Goal: Task Accomplishment & Management: Use online tool/utility

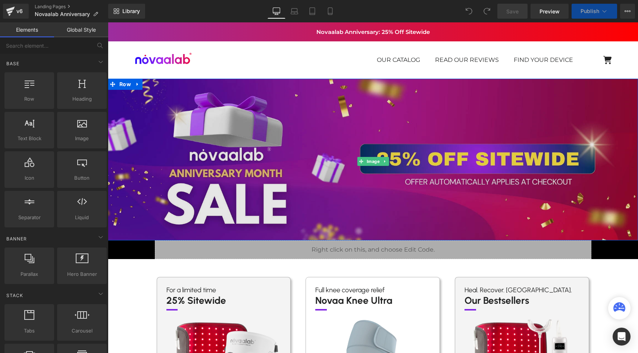
click at [302, 148] on img at bounding box center [373, 162] width 530 height 166
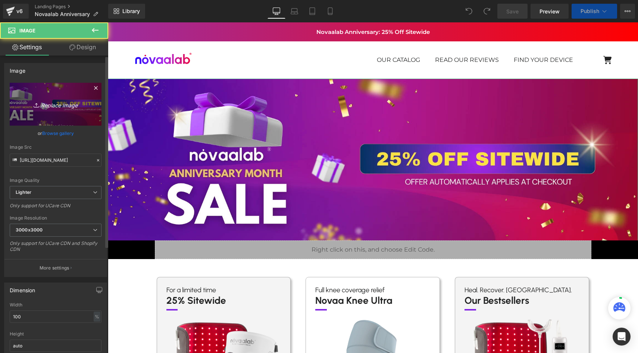
click at [54, 94] on link "Replace Image" at bounding box center [56, 104] width 92 height 43
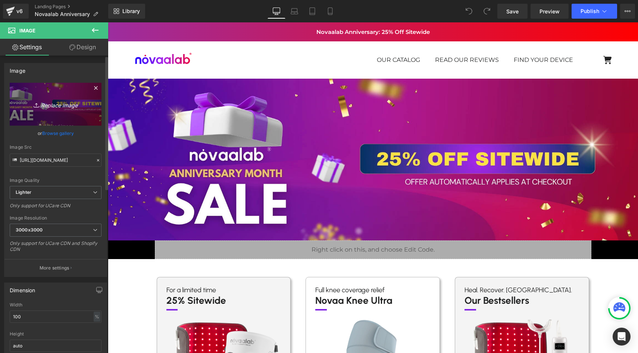
type input "C:\fakepath\Anniversary Month 30.webp"
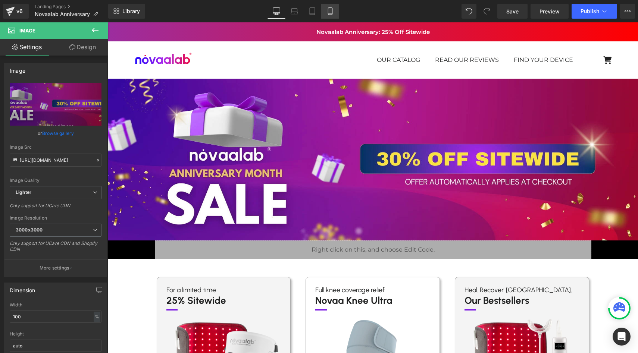
click at [332, 6] on link "Mobile" at bounding box center [330, 11] width 18 height 15
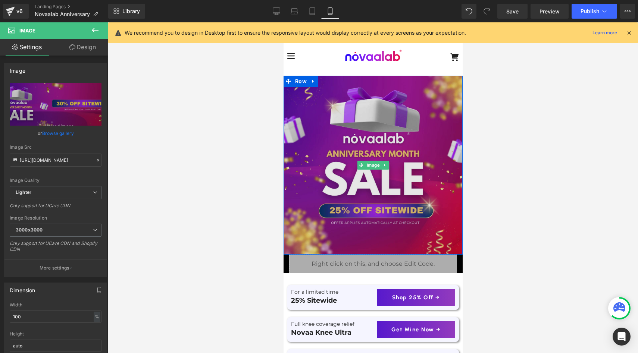
click at [327, 147] on img at bounding box center [372, 165] width 179 height 179
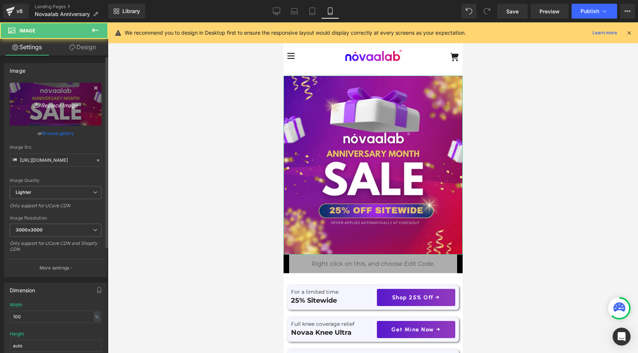
click at [62, 104] on icon "Replace Image" at bounding box center [56, 104] width 60 height 9
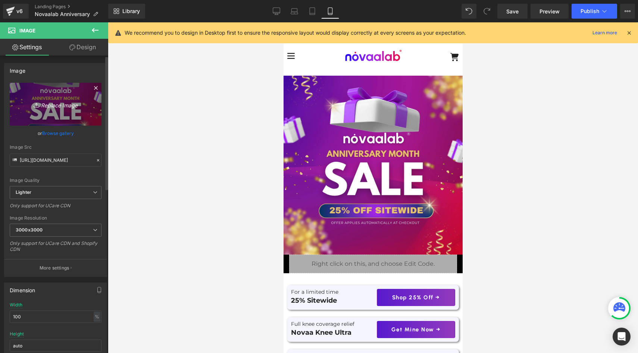
type input "C:\fakepath\Novaalab Anniversary 30.webp"
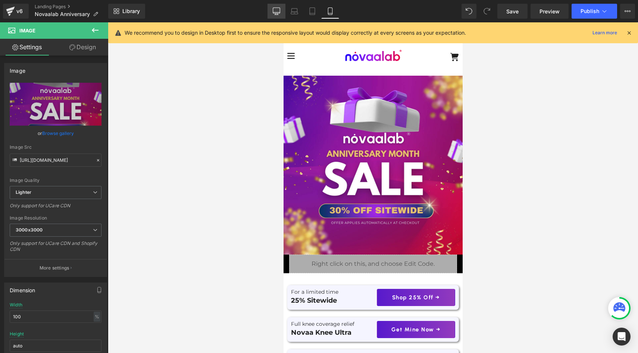
click at [273, 11] on icon at bounding box center [276, 11] width 7 height 6
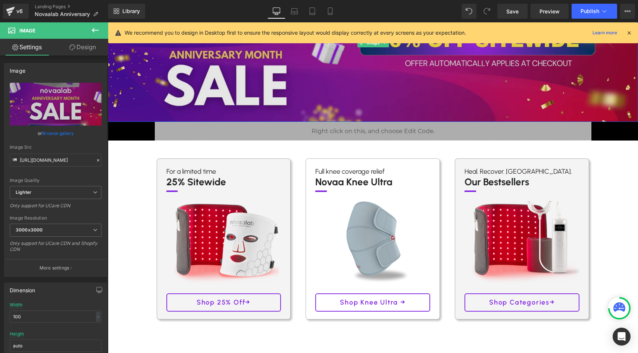
scroll to position [125, 0]
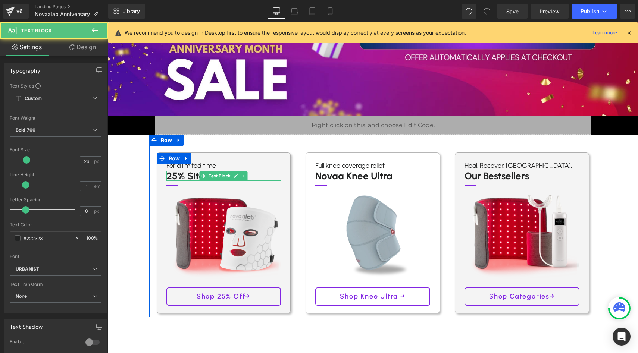
click at [173, 176] on p "25% Sitewide" at bounding box center [223, 176] width 115 height 10
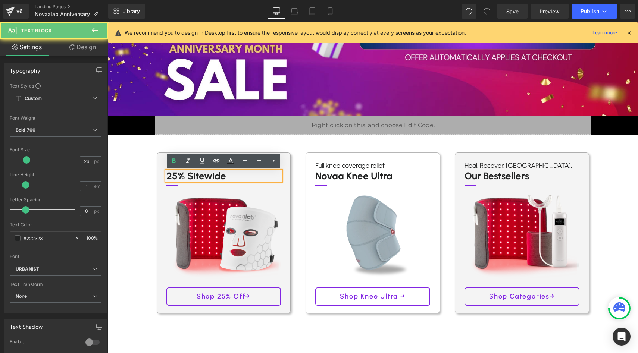
click at [175, 176] on p "25% Sitewide" at bounding box center [223, 176] width 115 height 10
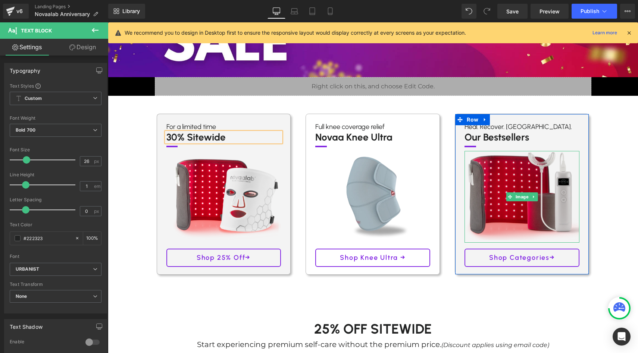
scroll to position [198, 0]
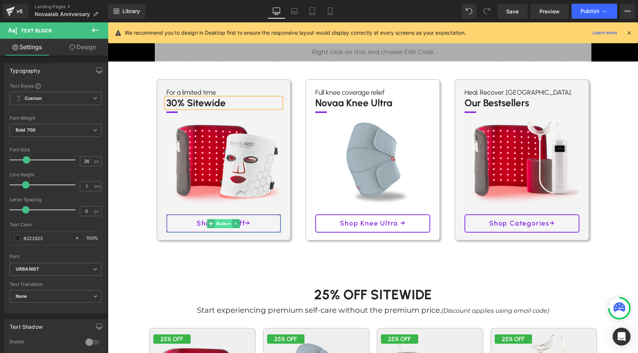
click at [222, 225] on span "Button" at bounding box center [223, 223] width 17 height 9
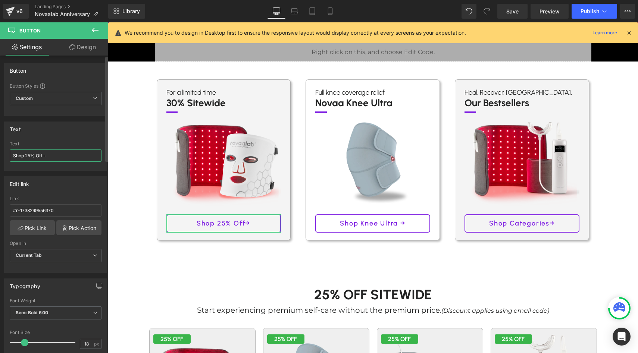
click at [30, 155] on input "Shop 25% Off→" at bounding box center [56, 156] width 92 height 12
type input "Shop 30% Off→"
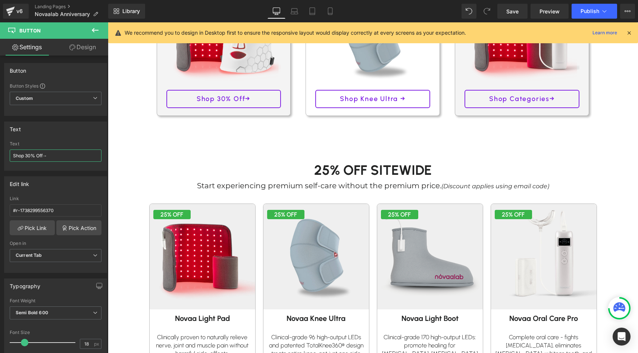
scroll to position [338, 0]
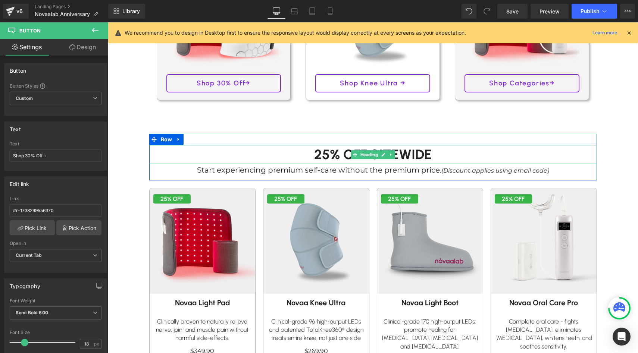
click at [326, 153] on h1 "25% Off SITEWIDE" at bounding box center [373, 154] width 448 height 19
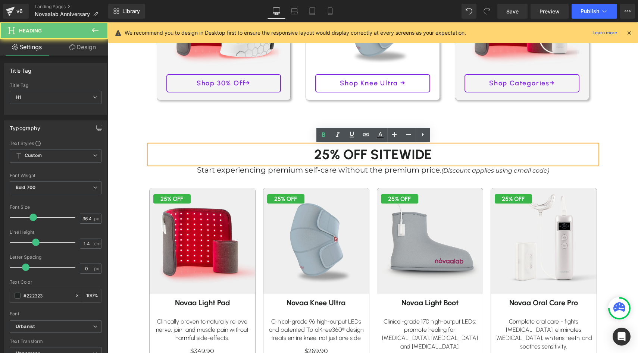
click at [332, 150] on h1 "25% Off SITEWIDE" at bounding box center [373, 154] width 448 height 19
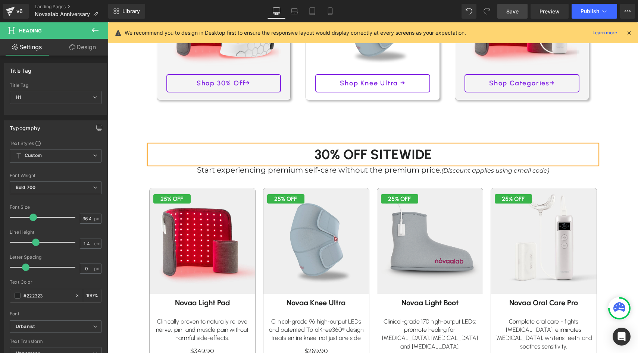
click at [516, 12] on span "Save" at bounding box center [512, 11] width 12 height 8
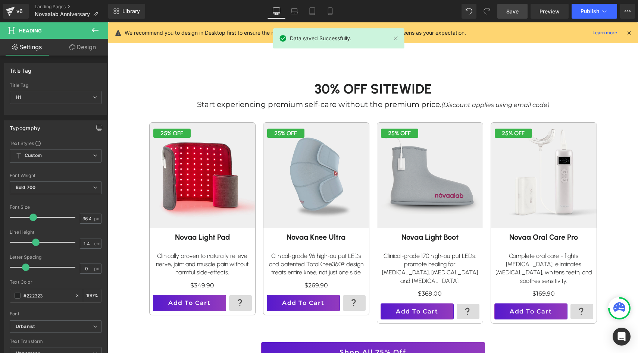
scroll to position [404, 0]
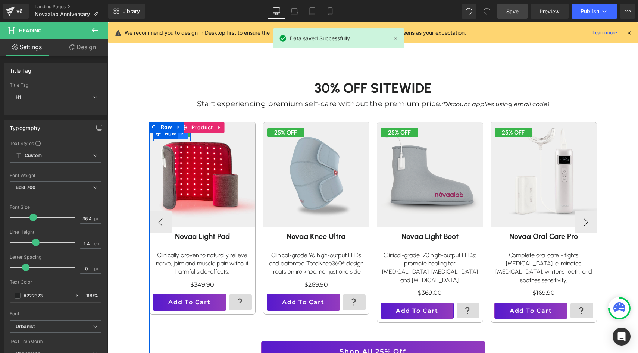
click at [182, 135] on icon at bounding box center [182, 134] width 5 height 6
click at [194, 137] on link at bounding box center [193, 133] width 10 height 11
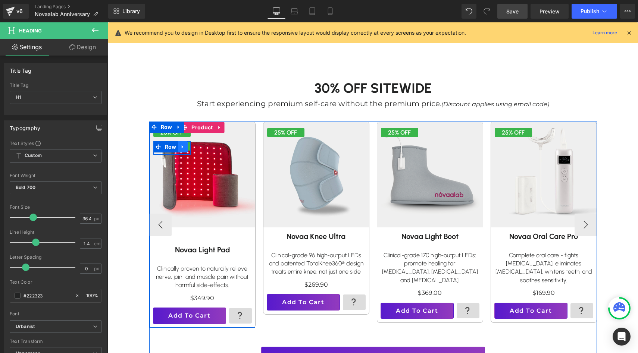
click at [182, 147] on icon at bounding box center [182, 147] width 5 height 6
click at [171, 145] on span "Row" at bounding box center [170, 146] width 15 height 11
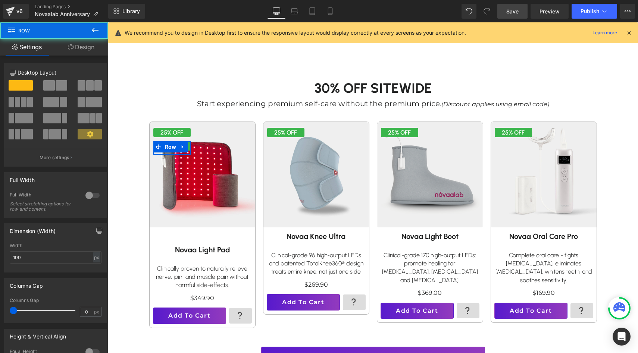
click at [81, 46] on link "Design" at bounding box center [81, 47] width 54 height 17
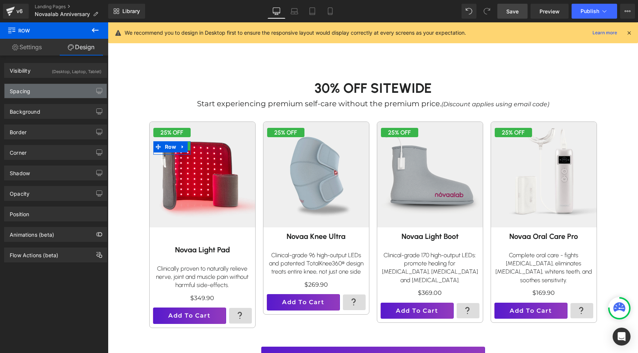
click at [50, 88] on div "Spacing" at bounding box center [55, 91] width 102 height 14
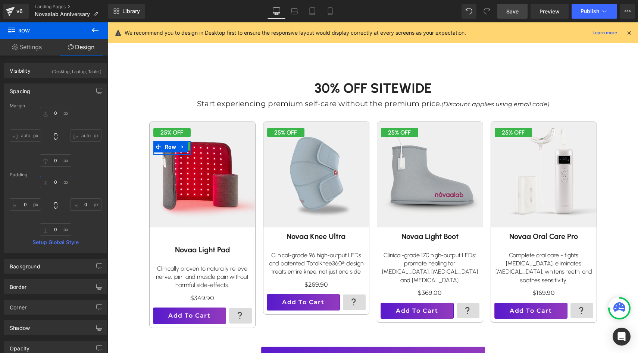
click at [51, 179] on input "text" at bounding box center [55, 182] width 31 height 12
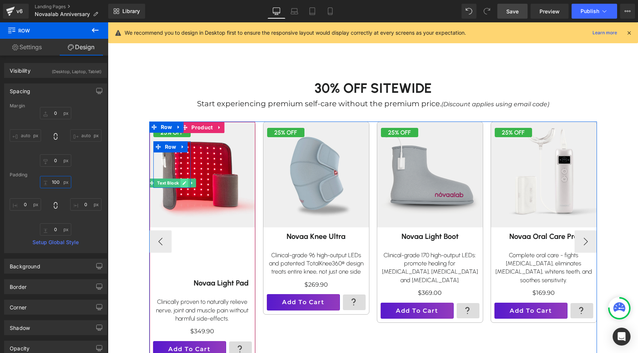
type input "100"
click at [184, 184] on icon at bounding box center [184, 184] width 4 height 4
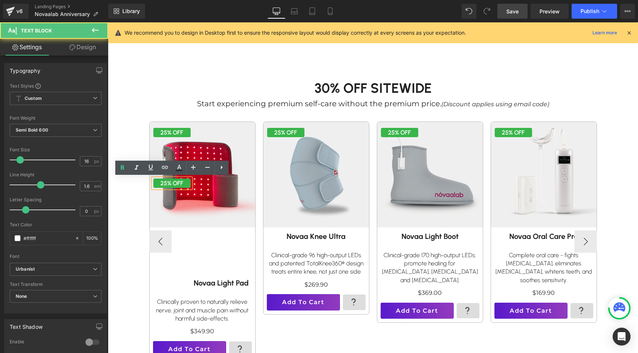
click at [167, 182] on p "25% OFF" at bounding box center [171, 184] width 37 height 10
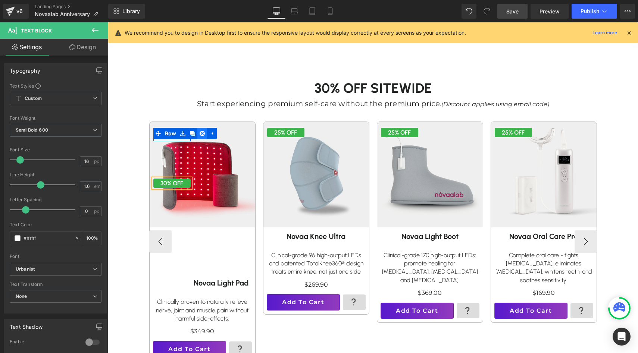
click at [204, 135] on icon at bounding box center [202, 134] width 5 height 6
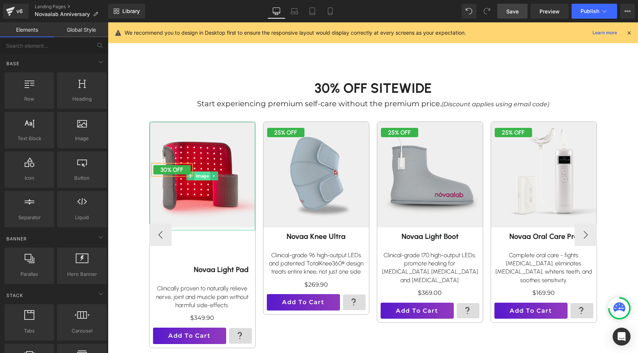
click at [201, 173] on span "Image" at bounding box center [202, 176] width 16 height 9
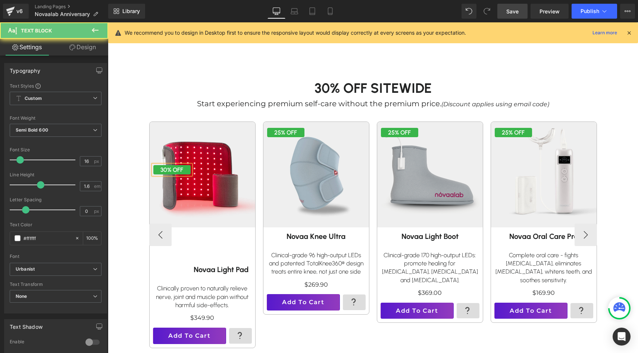
click at [185, 173] on p "30% OFF" at bounding box center [171, 170] width 37 height 10
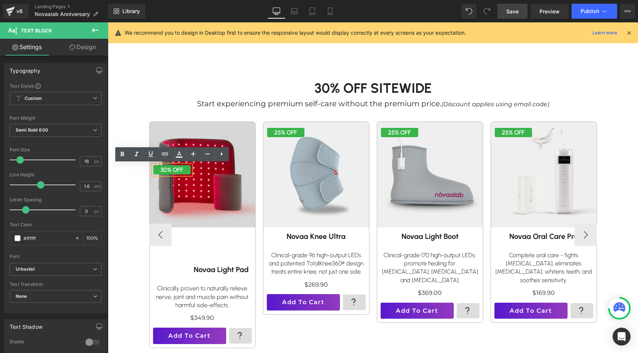
click at [215, 170] on img at bounding box center [202, 175] width 116 height 116
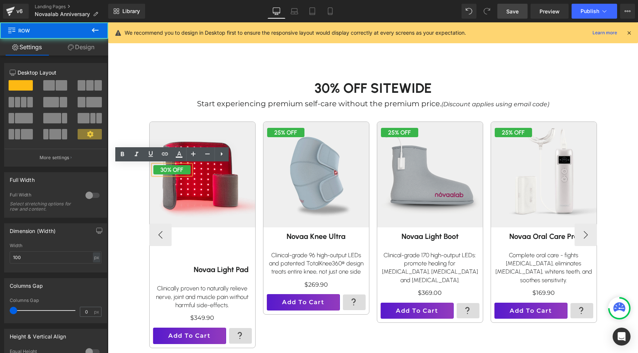
click at [168, 132] on div "30% OFF Text Block Row 100px" at bounding box center [171, 151] width 37 height 47
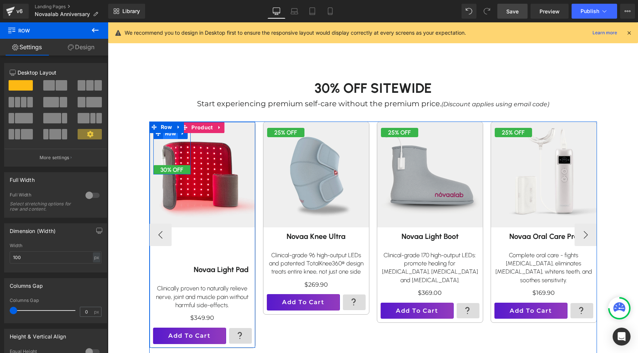
click at [172, 137] on span "Row" at bounding box center [170, 133] width 15 height 11
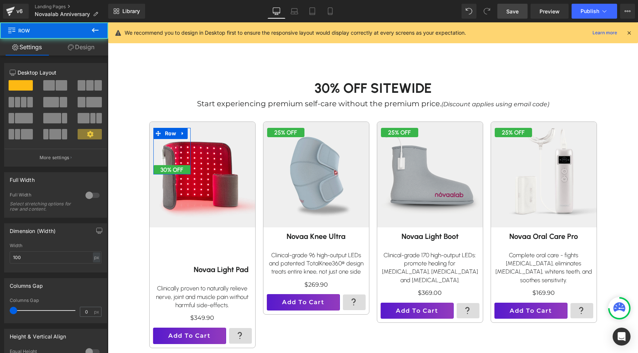
click at [90, 56] on div "12 12 12 Column Size Customizer 12 Desktop Layout Laptop Layout Tablet Layout M…" at bounding box center [56, 255] width 112 height 398
click at [90, 54] on link "Design" at bounding box center [81, 47] width 54 height 17
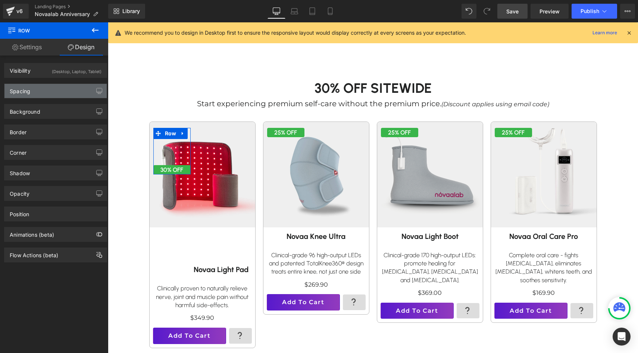
click at [57, 87] on div "Spacing" at bounding box center [55, 91] width 102 height 14
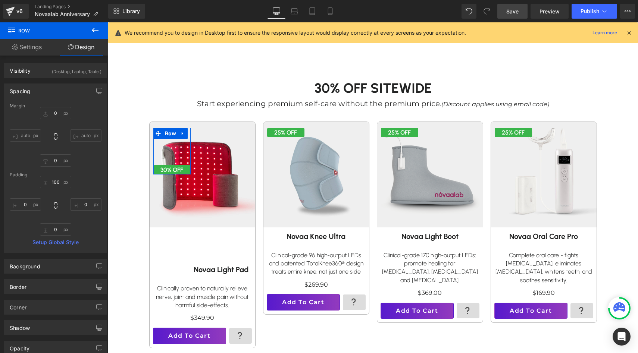
click at [60, 191] on div "100 0 0 0" at bounding box center [56, 206] width 92 height 60
click at [60, 187] on input "100" at bounding box center [55, 182] width 31 height 12
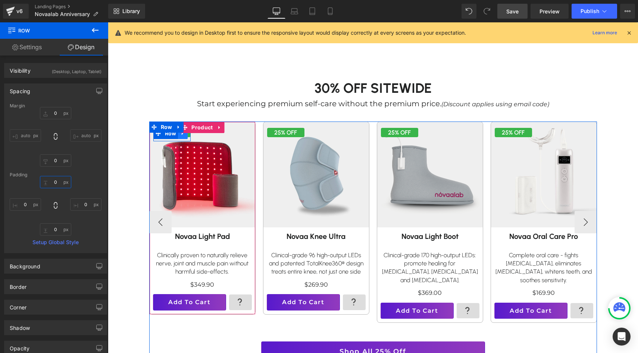
type input "0"
click at [182, 135] on link at bounding box center [183, 133] width 10 height 11
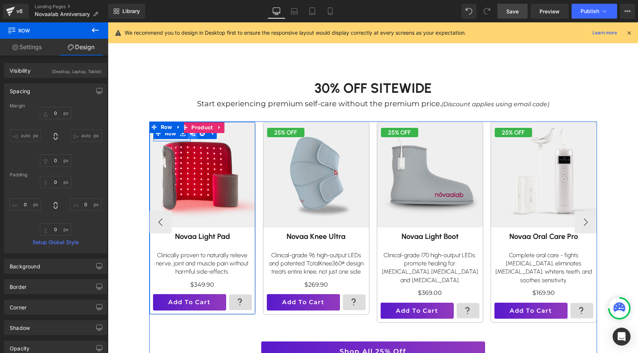
click at [196, 136] on link at bounding box center [193, 133] width 10 height 11
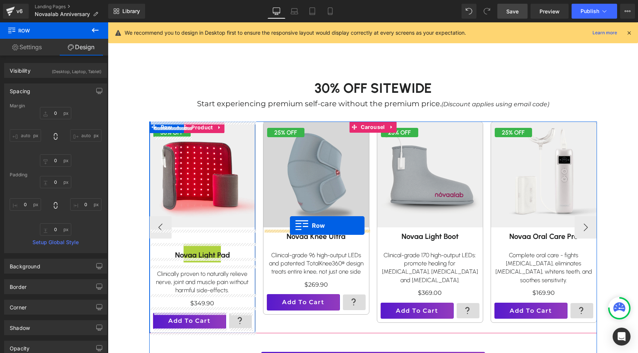
drag, startPoint x: 168, startPoint y: 146, endPoint x: 290, endPoint y: 226, distance: 145.5
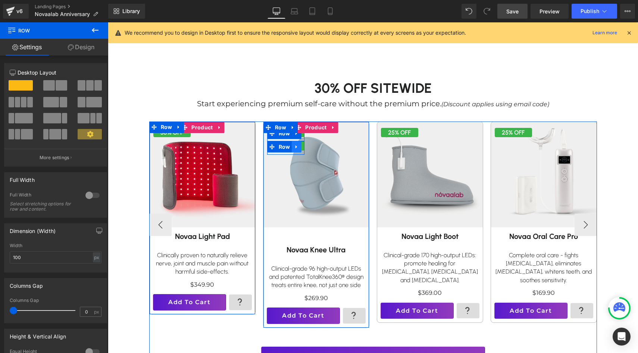
click at [297, 146] on icon at bounding box center [296, 147] width 5 height 6
click at [315, 148] on icon at bounding box center [315, 146] width 5 height 5
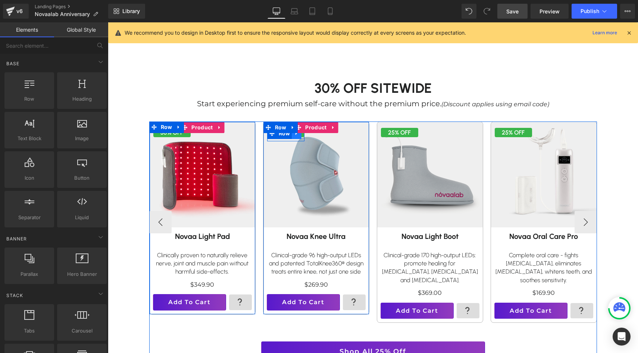
click at [298, 136] on link at bounding box center [297, 133] width 10 height 11
click at [308, 136] on link at bounding box center [306, 133] width 10 height 11
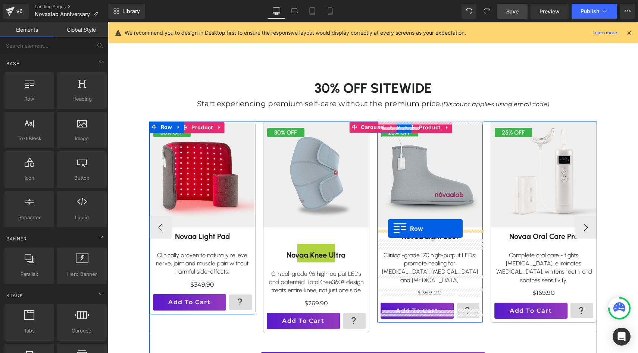
drag, startPoint x: 281, startPoint y: 146, endPoint x: 388, endPoint y: 229, distance: 135.6
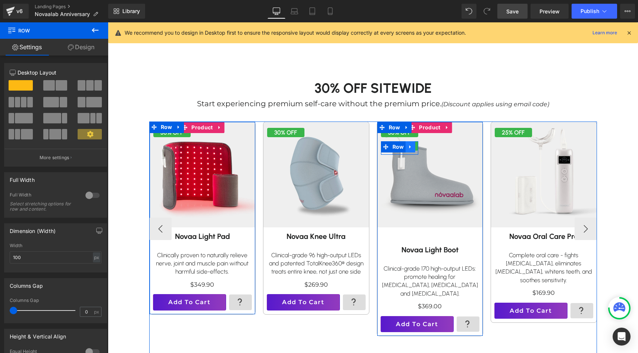
click at [413, 148] on link at bounding box center [410, 146] width 10 height 11
click at [429, 149] on icon at bounding box center [429, 146] width 5 height 5
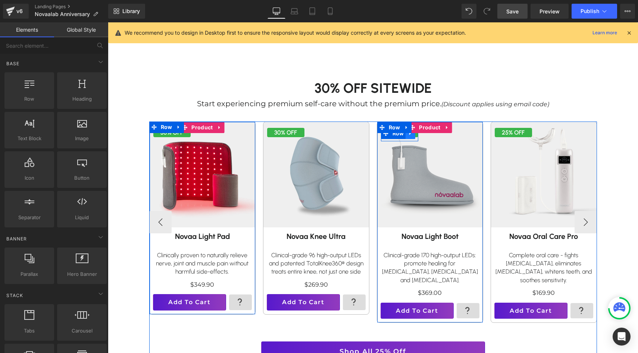
click at [413, 134] on icon at bounding box center [410, 134] width 5 height 6
click at [420, 136] on link at bounding box center [420, 133] width 10 height 11
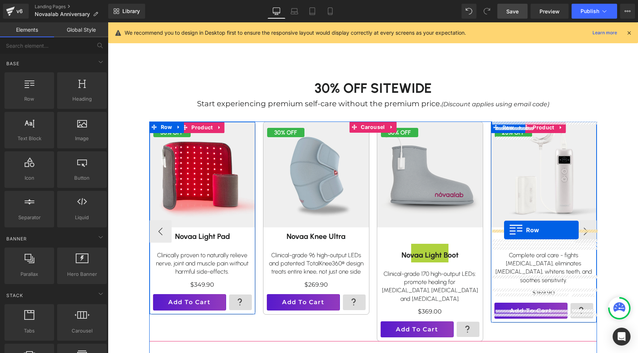
drag, startPoint x: 394, startPoint y: 148, endPoint x: 504, endPoint y: 230, distance: 137.3
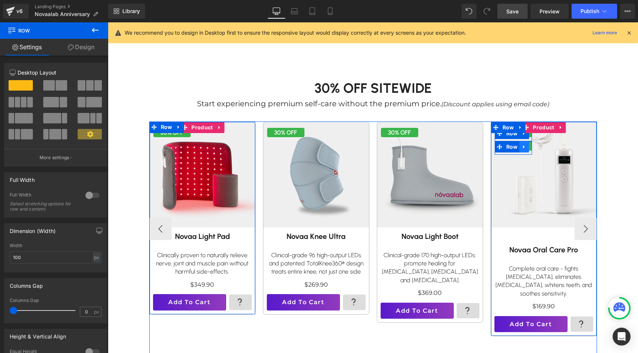
click at [527, 147] on link at bounding box center [524, 146] width 10 height 11
click at [543, 148] on icon at bounding box center [543, 146] width 5 height 5
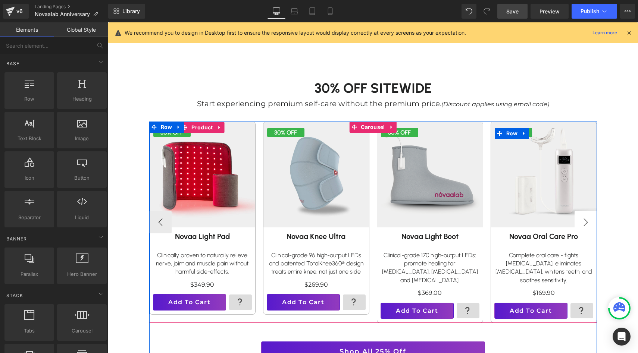
click at [585, 220] on button "›" at bounding box center [585, 222] width 22 height 22
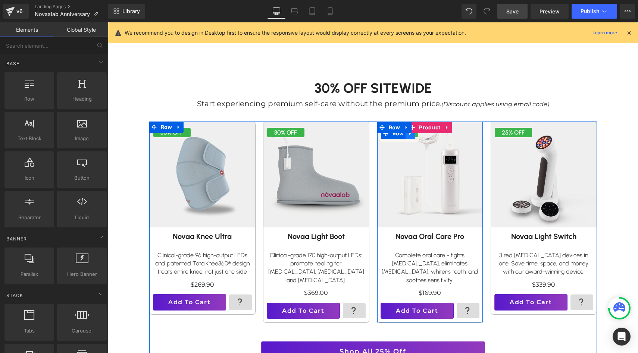
click at [411, 137] on link at bounding box center [410, 133] width 10 height 11
click at [420, 134] on icon at bounding box center [419, 133] width 5 height 5
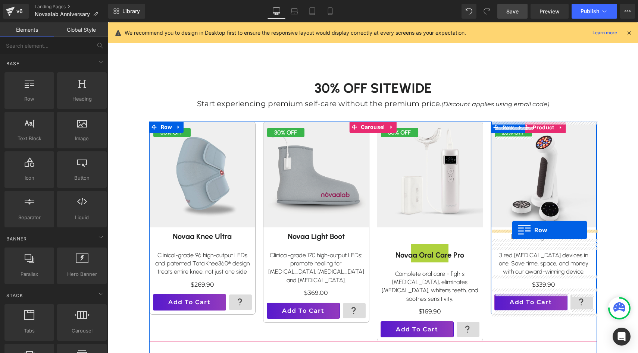
drag, startPoint x: 396, startPoint y: 147, endPoint x: 512, endPoint y: 230, distance: 142.5
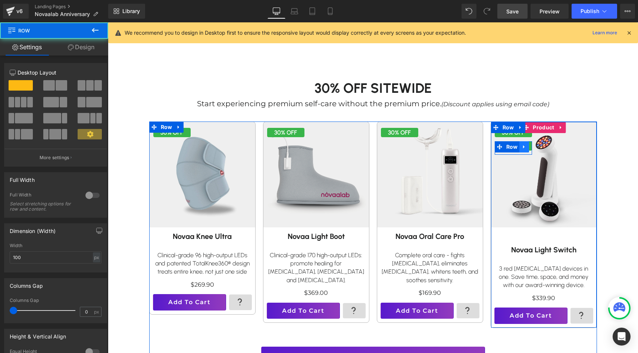
click at [526, 146] on icon at bounding box center [523, 147] width 5 height 6
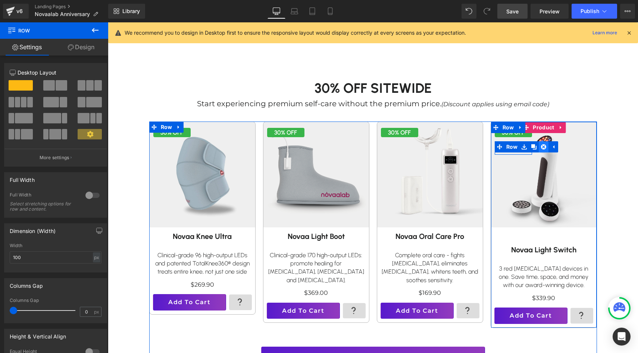
click at [542, 148] on icon at bounding box center [543, 146] width 5 height 5
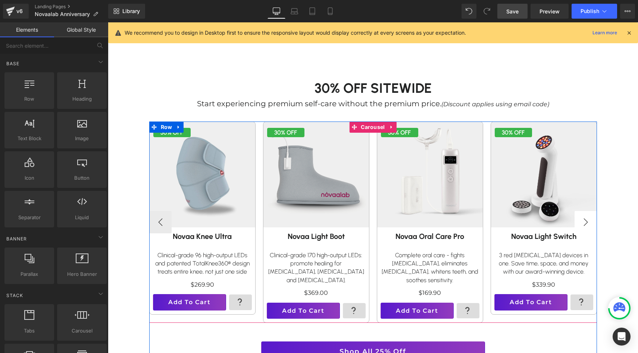
click at [582, 219] on button "›" at bounding box center [585, 222] width 22 height 22
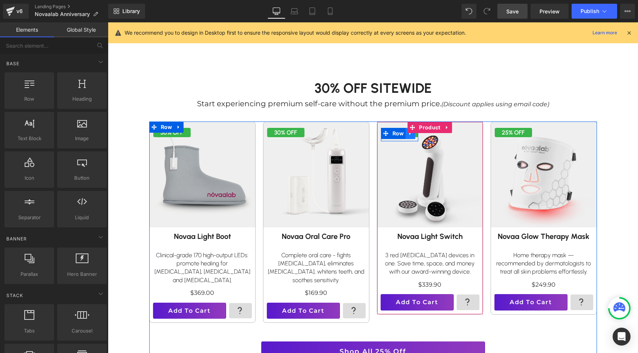
click at [413, 136] on link at bounding box center [410, 133] width 10 height 11
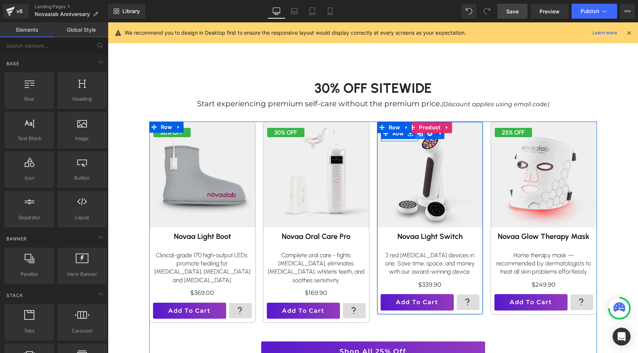
click at [420, 135] on icon at bounding box center [419, 133] width 5 height 5
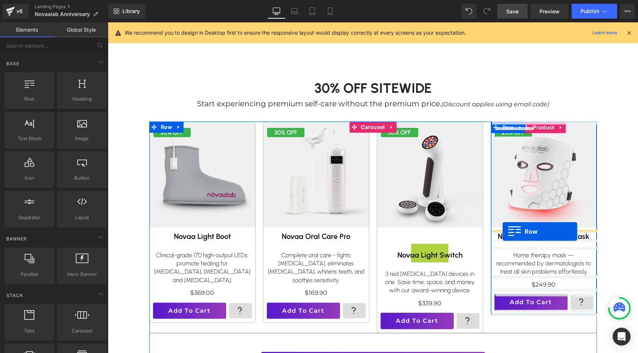
drag, startPoint x: 394, startPoint y: 147, endPoint x: 502, endPoint y: 232, distance: 137.6
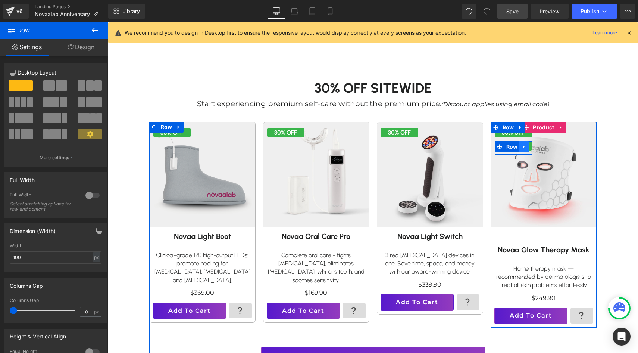
click at [527, 148] on link at bounding box center [524, 146] width 10 height 11
click at [542, 149] on link at bounding box center [544, 146] width 10 height 11
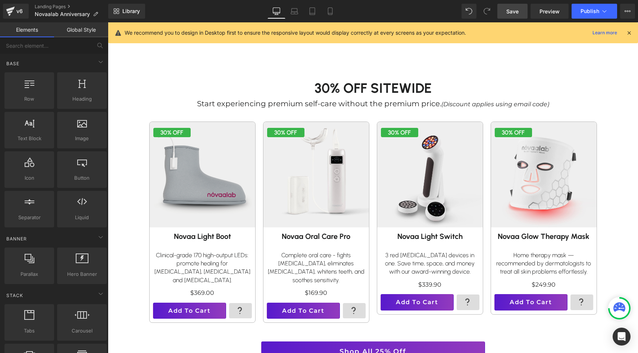
click at [516, 12] on span "Save" at bounding box center [512, 11] width 12 height 8
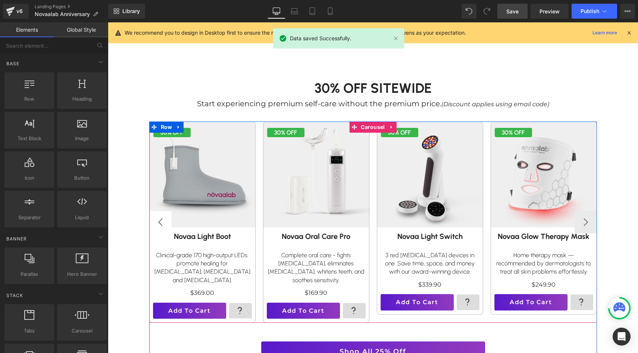
click at [163, 218] on button "‹" at bounding box center [160, 222] width 22 height 22
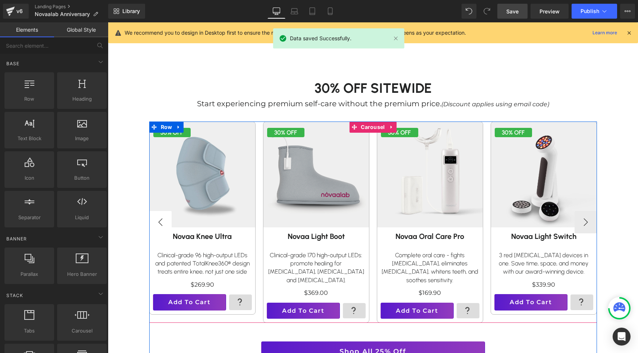
click at [163, 218] on button "‹" at bounding box center [160, 222] width 22 height 22
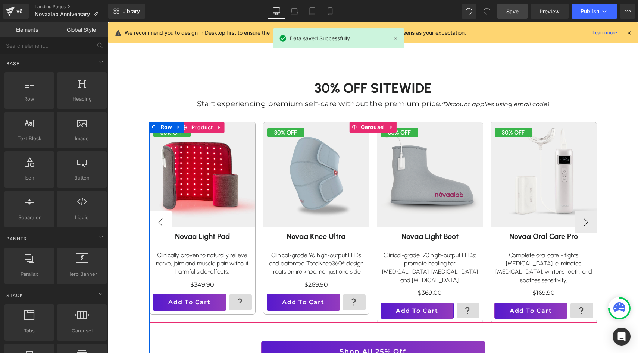
click at [163, 218] on button "‹" at bounding box center [160, 222] width 22 height 22
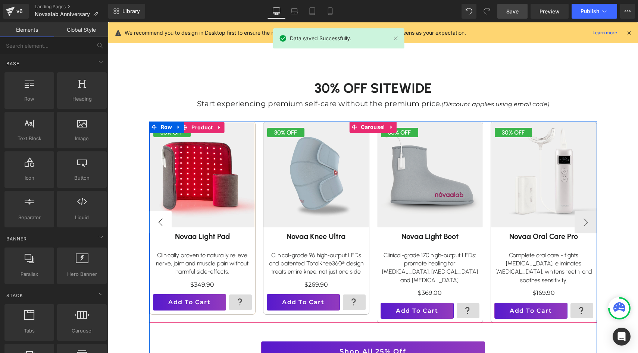
click at [163, 218] on button "‹" at bounding box center [160, 222] width 22 height 22
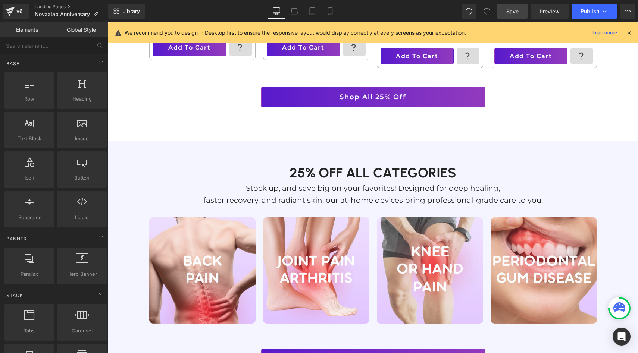
scroll to position [660, 0]
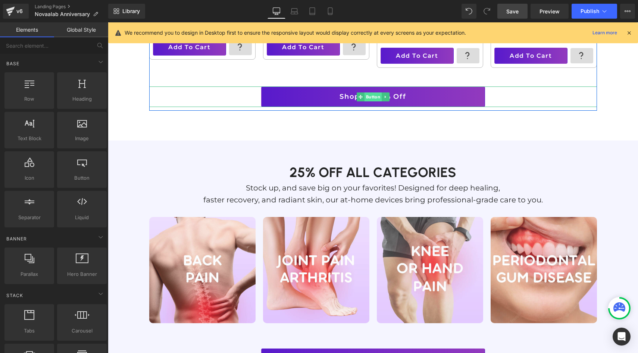
click at [372, 93] on span "Button" at bounding box center [372, 97] width 17 height 9
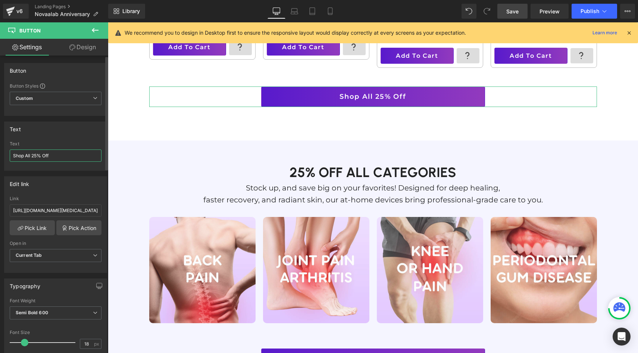
click at [38, 154] on input "Shop All 25% Off" at bounding box center [56, 156] width 92 height 12
type input "Shop All 30% Off"
click at [505, 12] on link "Save" at bounding box center [512, 11] width 30 height 15
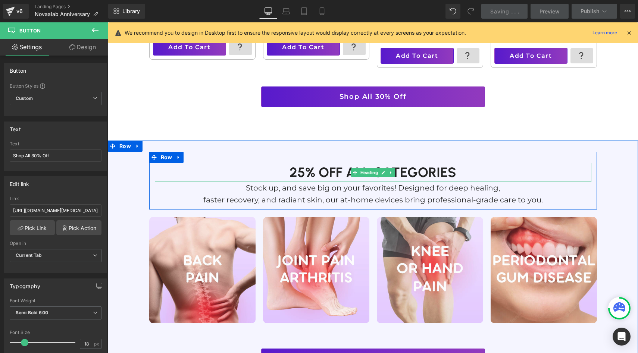
click at [301, 165] on h1 "25% off all categories" at bounding box center [373, 172] width 436 height 19
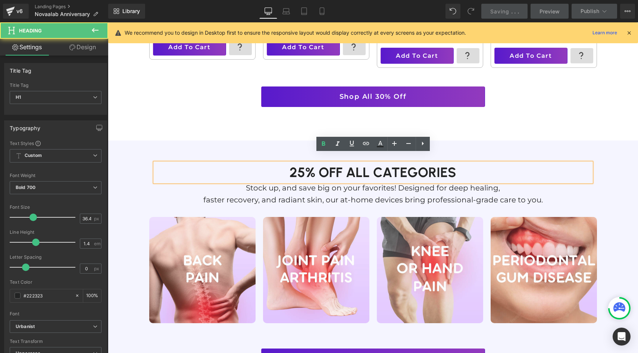
click at [302, 165] on h1 "25% off all categories" at bounding box center [373, 172] width 436 height 19
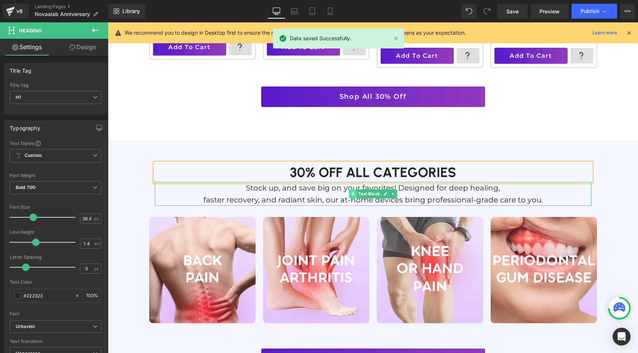
click at [353, 192] on icon at bounding box center [353, 194] width 4 height 4
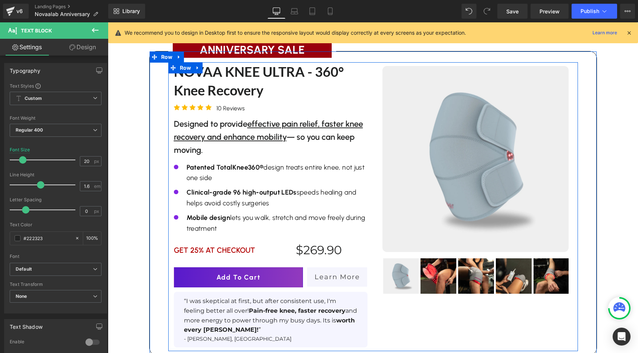
scroll to position [1078, 0]
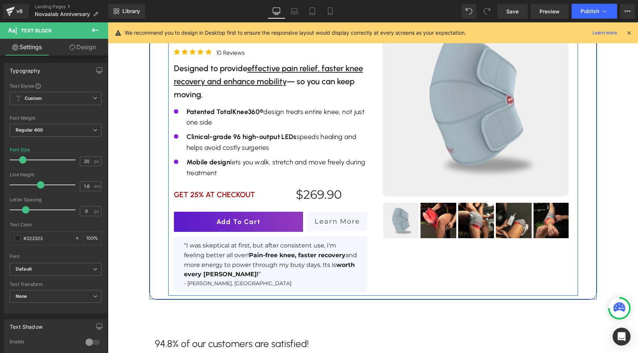
click at [202, 186] on link at bounding box center [201, 190] width 8 height 9
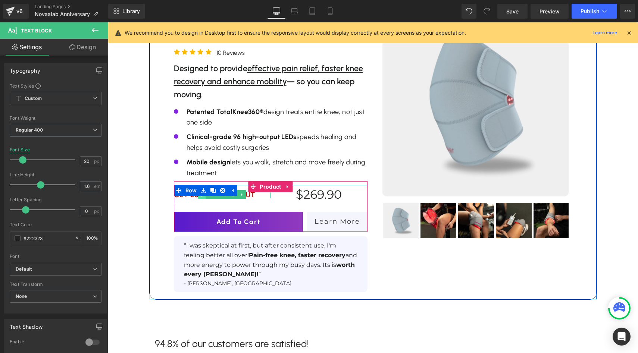
click at [203, 190] on span at bounding box center [202, 194] width 8 height 9
click at [227, 190] on span "Text Block" at bounding box center [218, 194] width 25 height 9
click at [248, 191] on p "GET 25% AT CHECKOUT" at bounding box center [222, 194] width 97 height 7
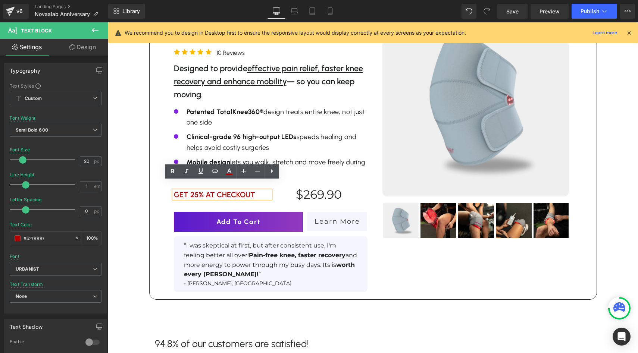
click at [196, 191] on p "GET 25% AT CHECKOUT" at bounding box center [222, 194] width 97 height 7
click at [197, 186] on ul "Row" at bounding box center [205, 190] width 51 height 9
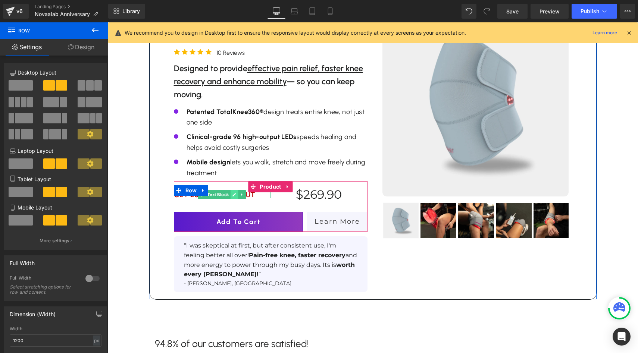
click at [236, 192] on icon at bounding box center [234, 194] width 4 height 4
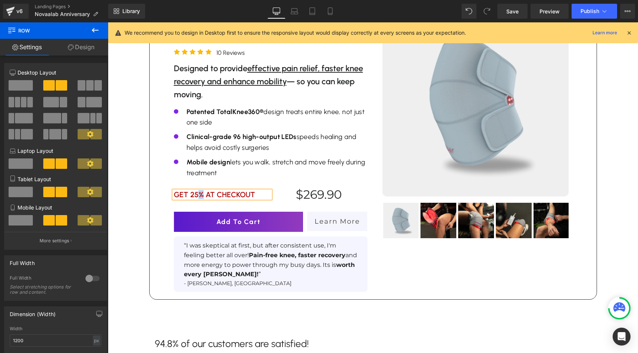
click at [198, 186] on link at bounding box center [201, 190] width 8 height 9
click at [198, 186] on ul "Row" at bounding box center [191, 190] width 28 height 9
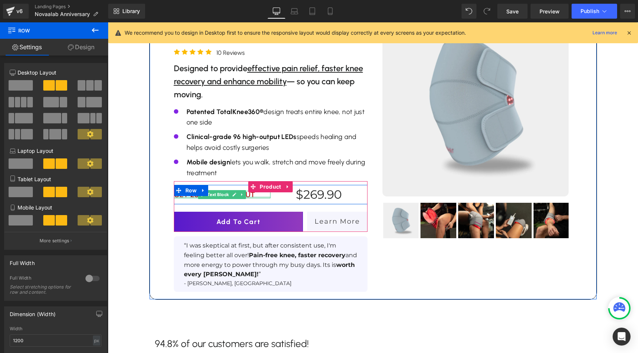
click at [195, 197] on div at bounding box center [222, 198] width 97 height 2
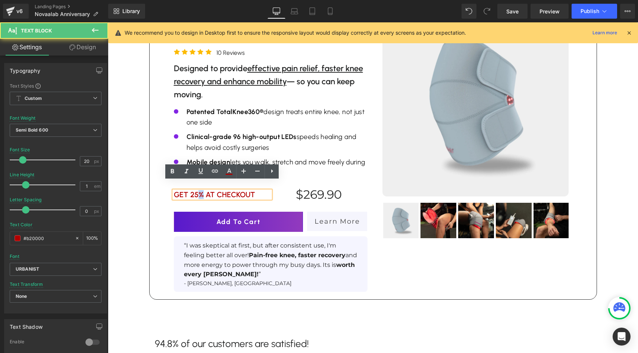
click at [195, 191] on p "GET 25% AT CHECKOUT" at bounding box center [222, 194] width 97 height 7
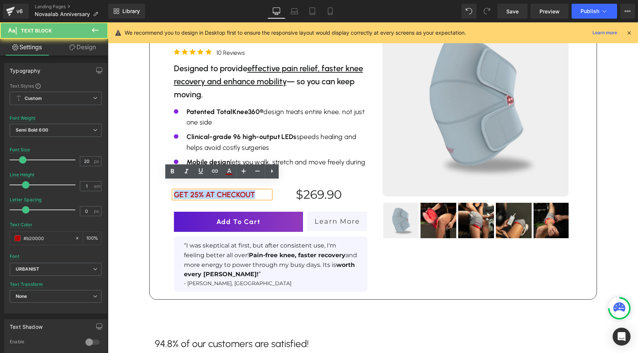
click at [195, 191] on p "GET 25% AT CHECKOUT" at bounding box center [222, 194] width 97 height 7
click at [195, 186] on span "Row" at bounding box center [191, 190] width 12 height 9
click at [194, 191] on p "GET 25% AT CHECKOUT" at bounding box center [222, 194] width 97 height 7
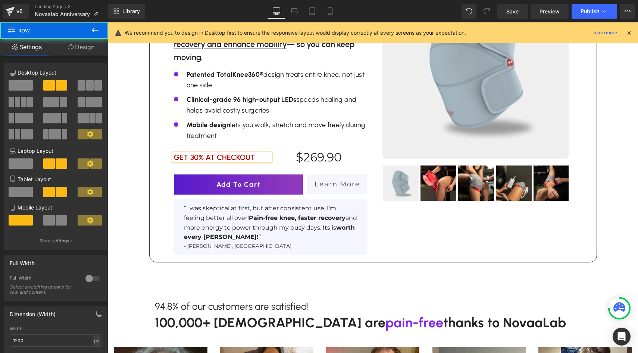
scroll to position [1115, 0]
click at [169, 194] on div "NOVAA KNEE ULTRA - 360° Knee Recovery Heading Icon Icon Icon Icon Icon Icon Lis…" at bounding box center [270, 113] width 205 height 286
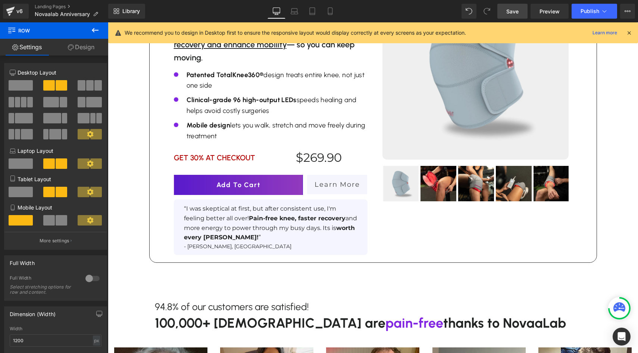
click at [504, 8] on link "Save" at bounding box center [512, 11] width 30 height 15
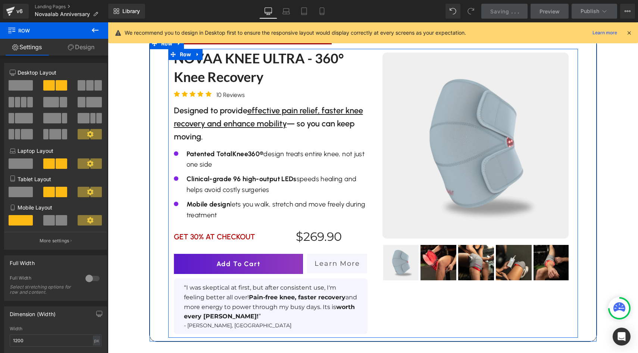
scroll to position [987, 0]
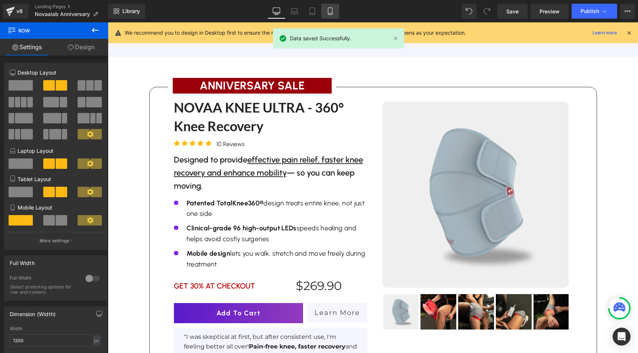
click at [329, 11] on icon at bounding box center [329, 10] width 7 height 7
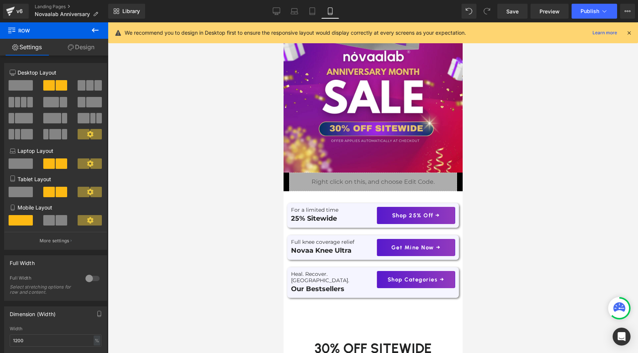
scroll to position [129, 0]
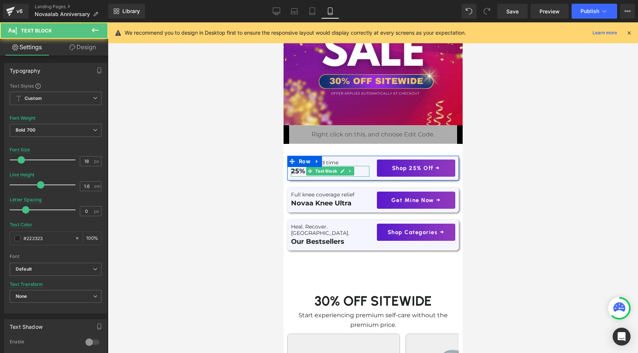
click at [298, 172] on p "25% Sitewide" at bounding box center [330, 171] width 78 height 11
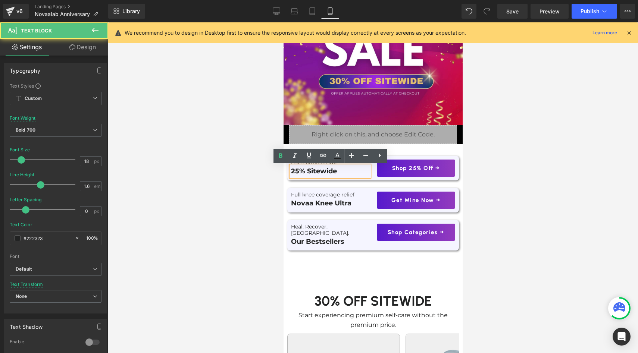
click at [297, 171] on p "25% Sitewide" at bounding box center [330, 171] width 78 height 11
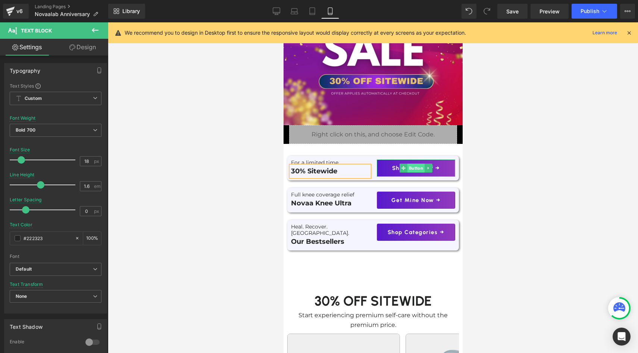
click at [414, 167] on span "Button" at bounding box center [415, 168] width 17 height 9
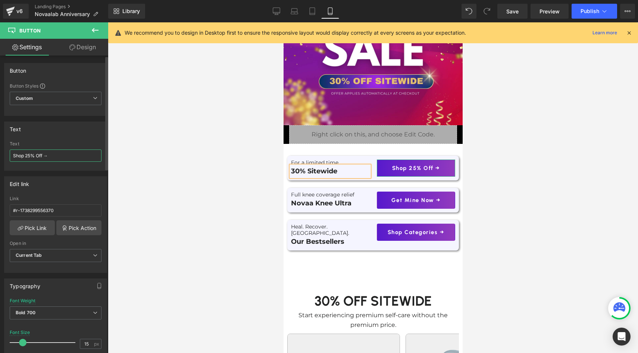
click at [31, 155] on input "Shop 25% Off →" at bounding box center [56, 156] width 92 height 12
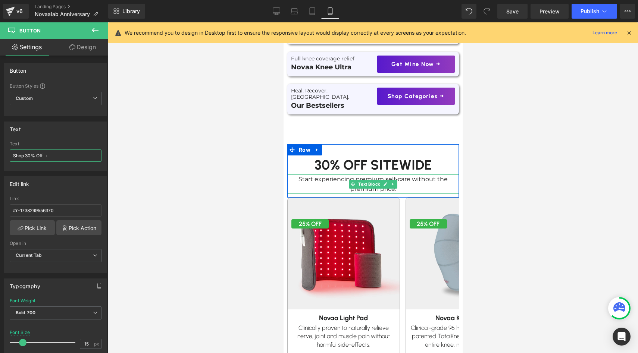
scroll to position [273, 0]
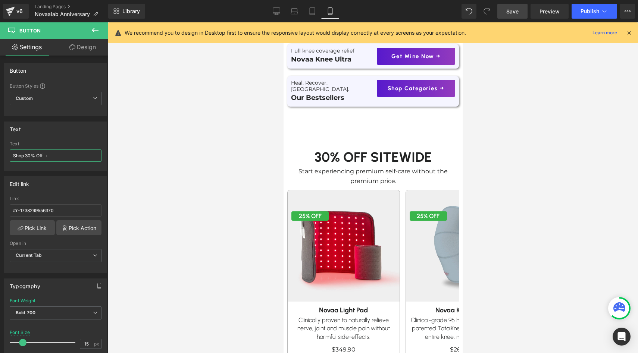
type input "Shop 30% Off →"
click at [512, 12] on span "Save" at bounding box center [512, 11] width 12 height 8
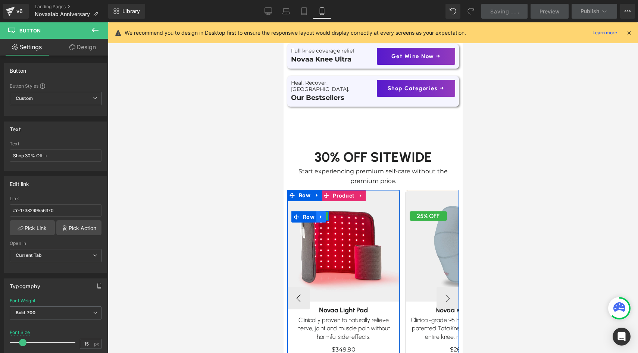
click at [321, 214] on icon at bounding box center [320, 217] width 5 height 6
click at [304, 212] on span "Row" at bounding box center [308, 217] width 15 height 11
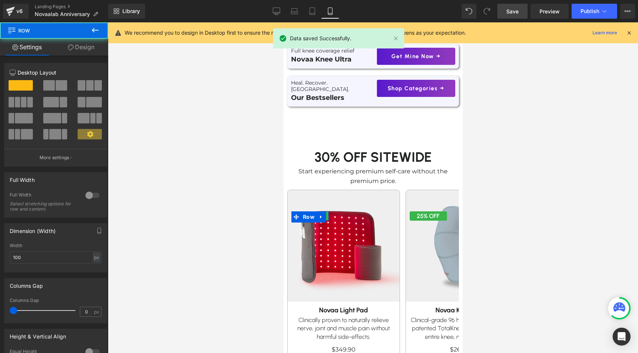
click at [78, 47] on link "Design" at bounding box center [81, 47] width 54 height 17
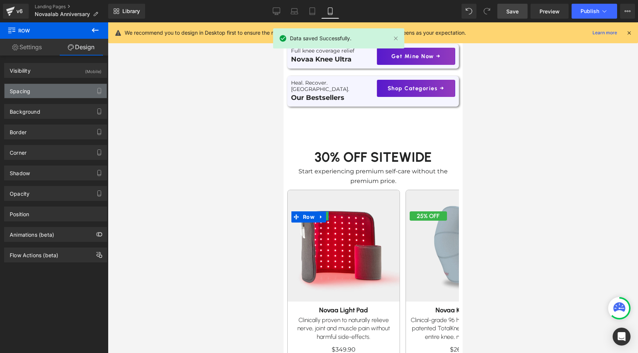
click at [38, 93] on div "Spacing" at bounding box center [55, 91] width 102 height 14
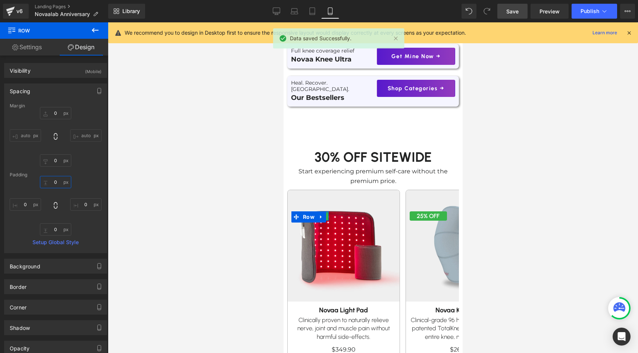
click at [53, 180] on input "text" at bounding box center [55, 182] width 31 height 12
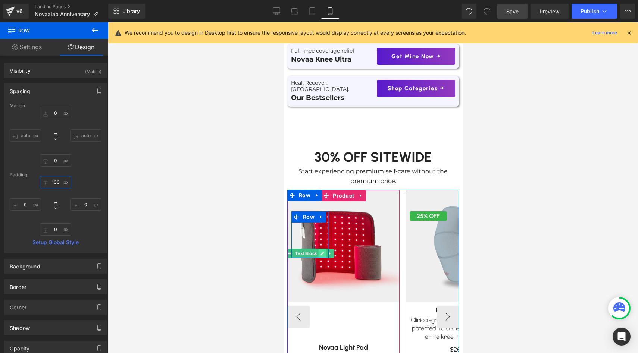
type input "100"
click at [322, 250] on link at bounding box center [322, 253] width 8 height 9
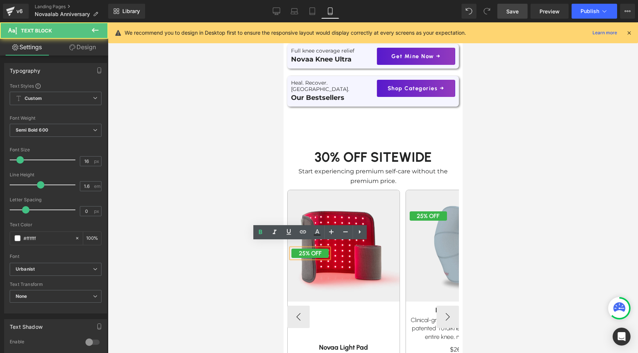
click at [307, 249] on p "25% OFF" at bounding box center [309, 254] width 37 height 10
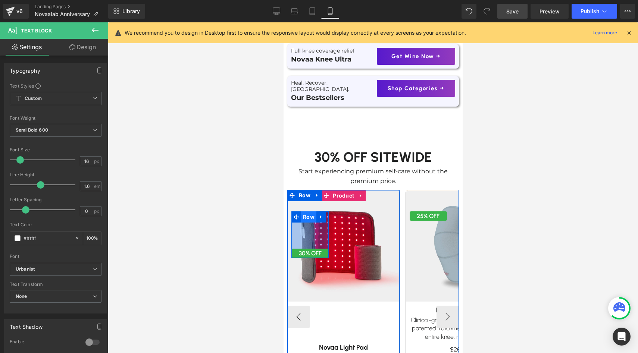
click at [307, 216] on span "Row" at bounding box center [308, 217] width 15 height 11
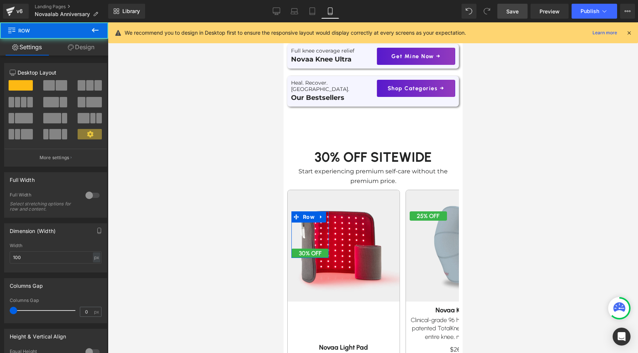
click at [85, 50] on link "Design" at bounding box center [81, 47] width 54 height 17
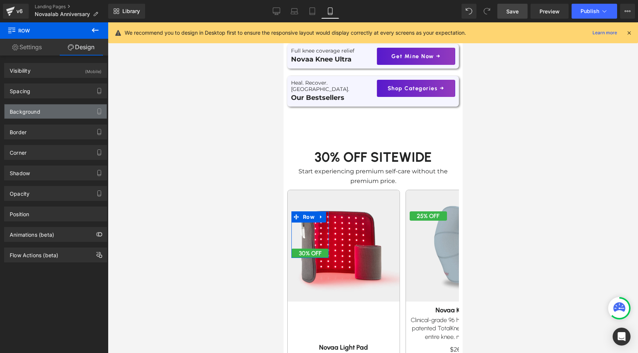
click at [42, 110] on div "Background" at bounding box center [55, 111] width 102 height 14
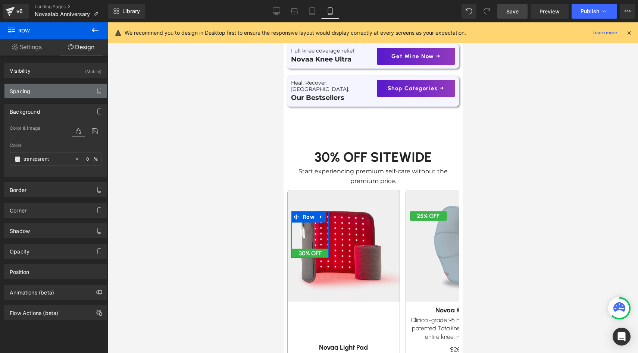
click at [46, 92] on div "Spacing" at bounding box center [55, 91] width 102 height 14
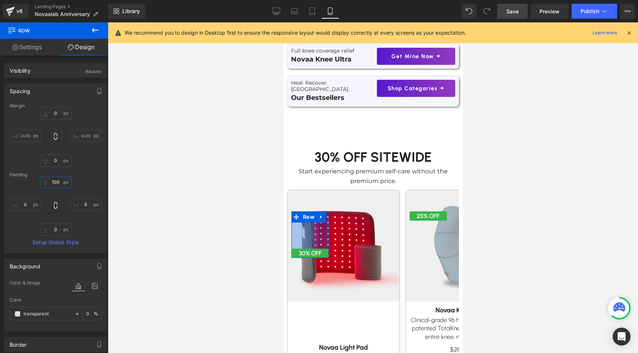
click at [50, 183] on input "100" at bounding box center [55, 182] width 31 height 12
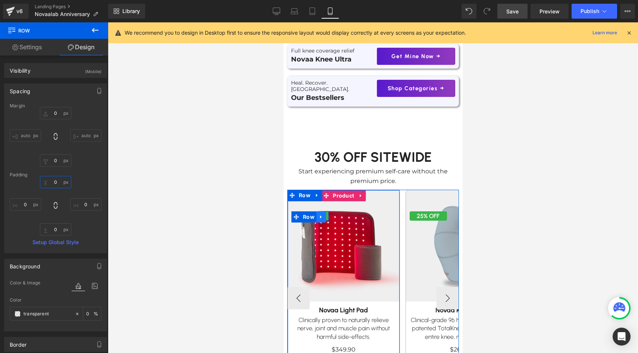
type input "0"
click at [321, 214] on icon at bounding box center [320, 217] width 5 height 6
click at [334, 212] on link at bounding box center [331, 217] width 10 height 11
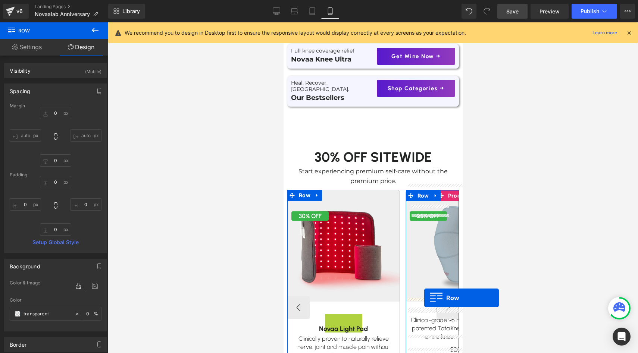
drag, startPoint x: 306, startPoint y: 222, endPoint x: 424, endPoint y: 298, distance: 140.8
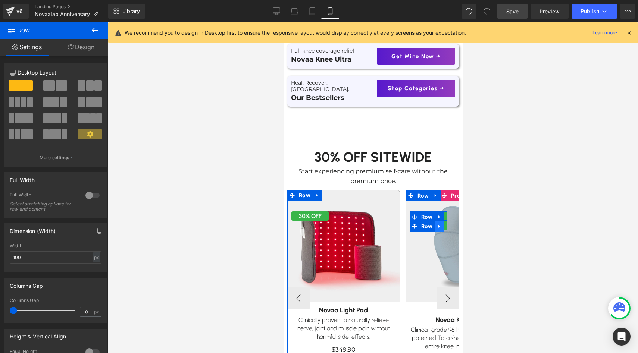
click at [439, 224] on icon at bounding box center [438, 227] width 5 height 6
click at [456, 224] on icon at bounding box center [458, 226] width 5 height 5
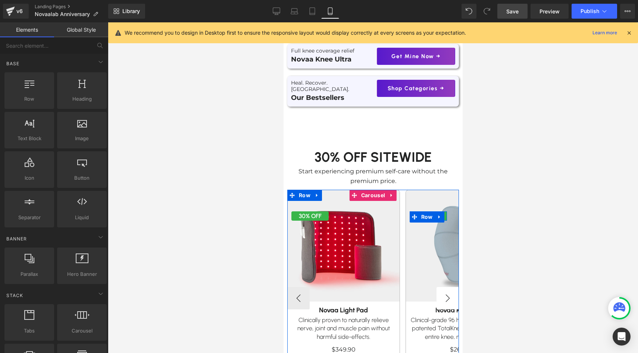
click at [446, 291] on button "›" at bounding box center [447, 298] width 22 height 22
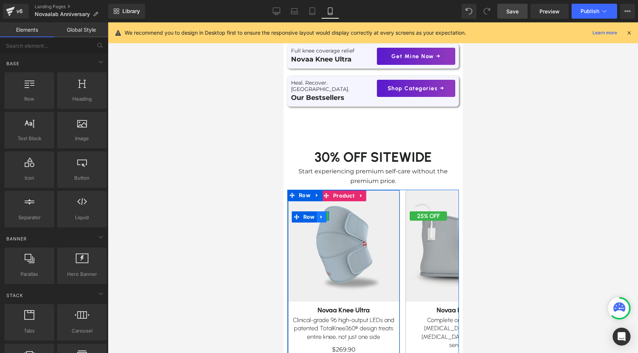
click at [320, 214] on icon at bounding box center [321, 217] width 5 height 6
click at [329, 214] on icon at bounding box center [330, 217] width 5 height 6
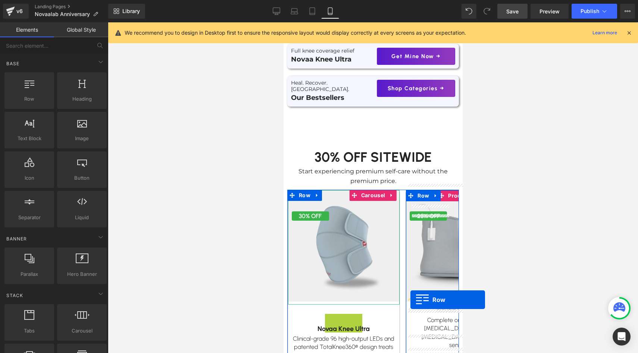
drag, startPoint x: 311, startPoint y: 221, endPoint x: 410, endPoint y: 300, distance: 126.6
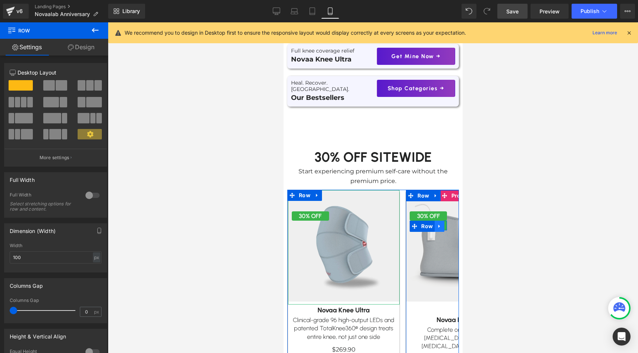
click at [440, 224] on icon at bounding box center [438, 227] width 5 height 6
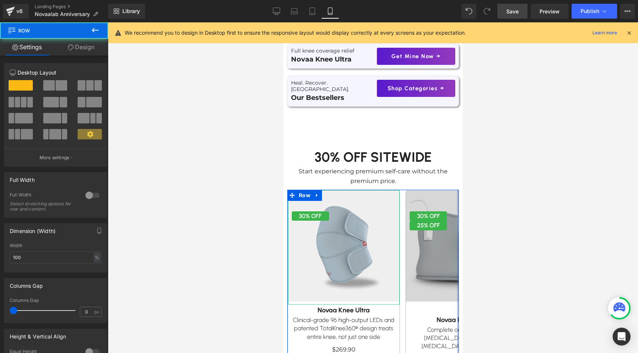
click at [457, 221] on div "Image 30% OFF Text Block Row 30% OFF Text Block Row [GEOGRAPHIC_DATA] Text Bloc…" at bounding box center [373, 316] width 172 height 252
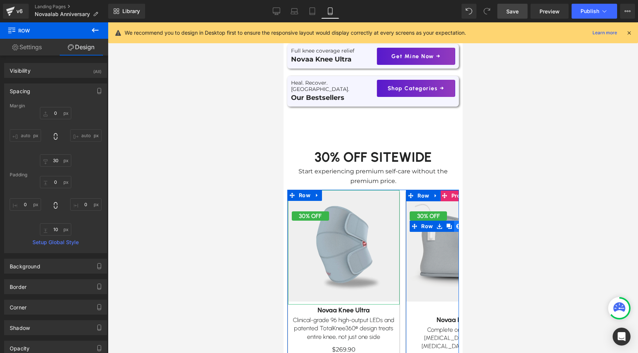
click at [455, 221] on link at bounding box center [459, 226] width 10 height 11
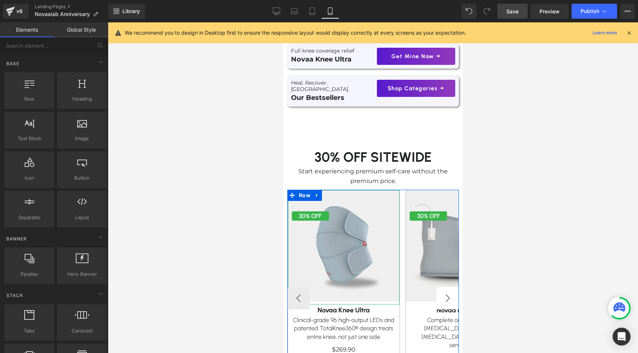
click at [448, 292] on button "›" at bounding box center [447, 298] width 22 height 22
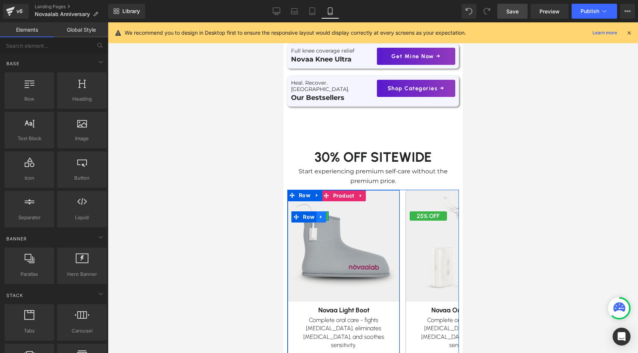
click at [323, 214] on icon at bounding box center [320, 217] width 5 height 6
click at [332, 214] on icon at bounding box center [330, 216] width 5 height 5
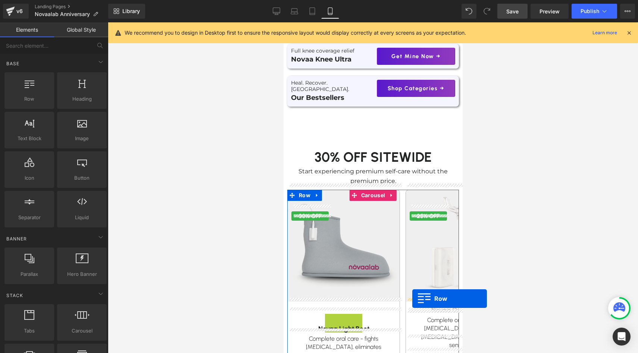
drag, startPoint x: 307, startPoint y: 221, endPoint x: 412, endPoint y: 299, distance: 130.4
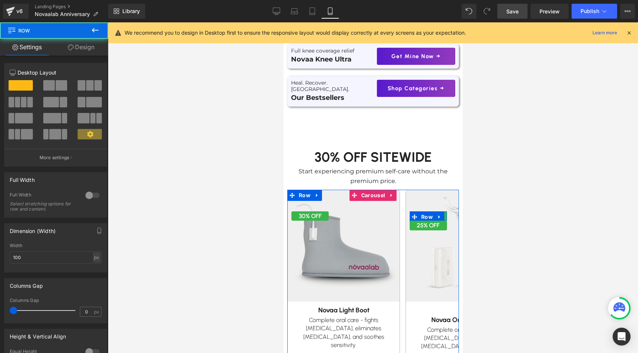
click at [458, 291] on button "›" at bounding box center [469, 300] width 22 height 22
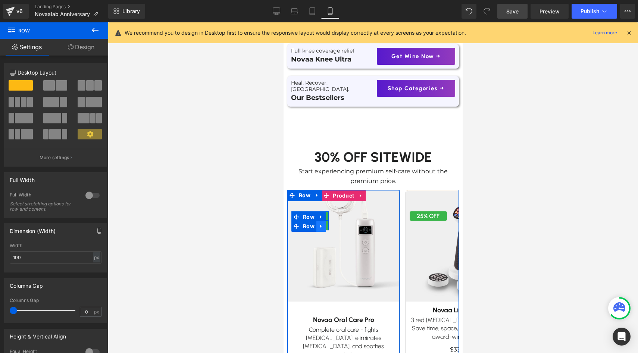
click at [323, 224] on icon at bounding box center [320, 227] width 5 height 6
click at [337, 221] on link at bounding box center [340, 226] width 10 height 11
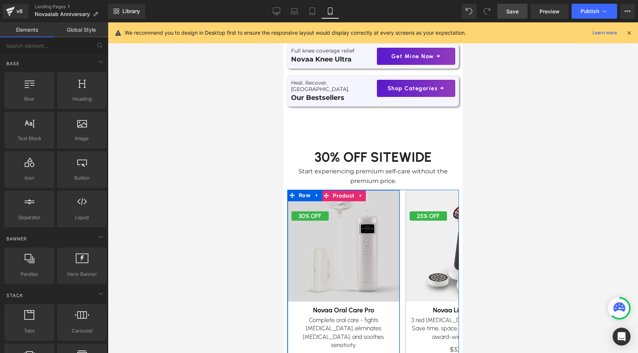
click at [350, 211] on img at bounding box center [343, 246] width 123 height 123
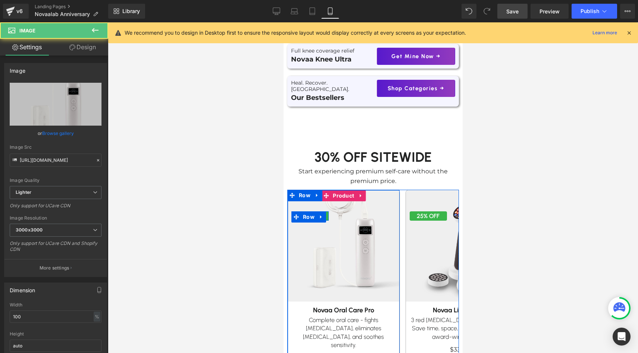
click at [323, 214] on icon at bounding box center [320, 217] width 5 height 6
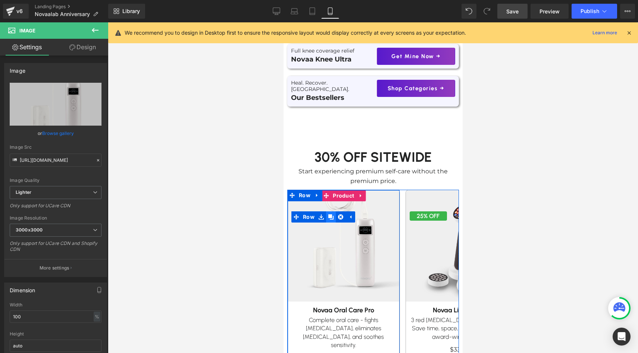
click at [332, 214] on icon at bounding box center [330, 217] width 5 height 6
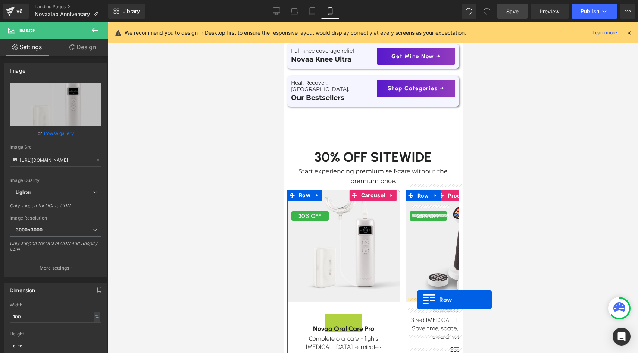
drag, startPoint x: 306, startPoint y: 222, endPoint x: 417, endPoint y: 300, distance: 135.7
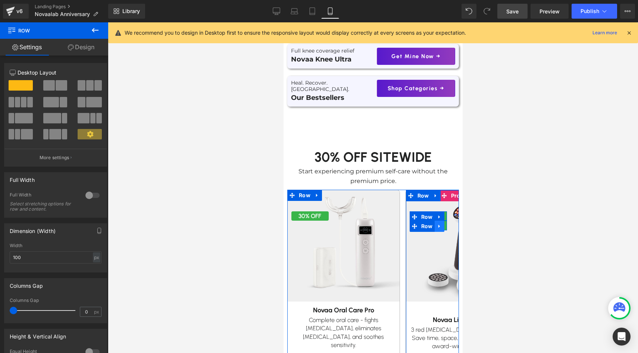
click at [438, 224] on icon at bounding box center [438, 227] width 5 height 6
click at [454, 221] on link at bounding box center [459, 226] width 10 height 11
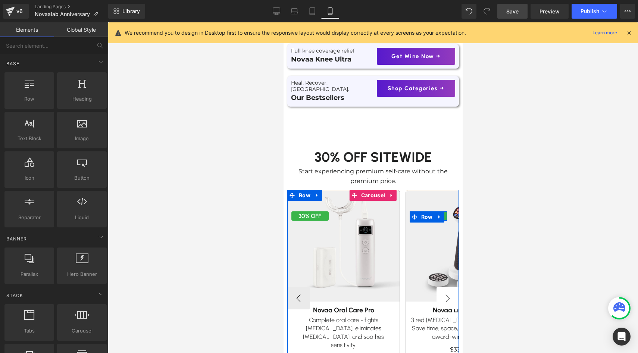
click at [443, 300] on button "›" at bounding box center [447, 298] width 22 height 22
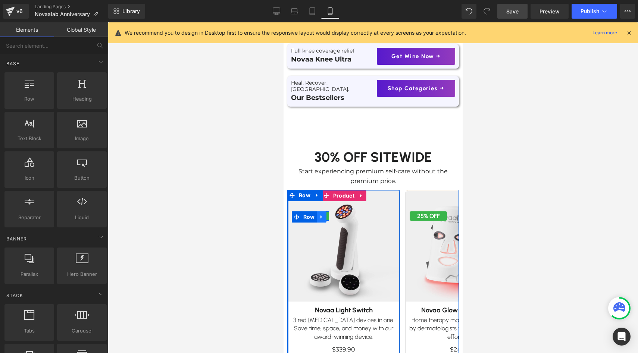
click at [320, 214] on icon at bounding box center [321, 217] width 5 height 6
click at [329, 214] on icon at bounding box center [330, 216] width 5 height 5
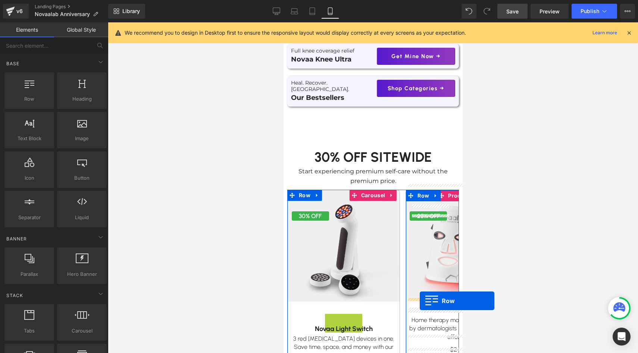
drag, startPoint x: 305, startPoint y: 220, endPoint x: 419, endPoint y: 301, distance: 139.2
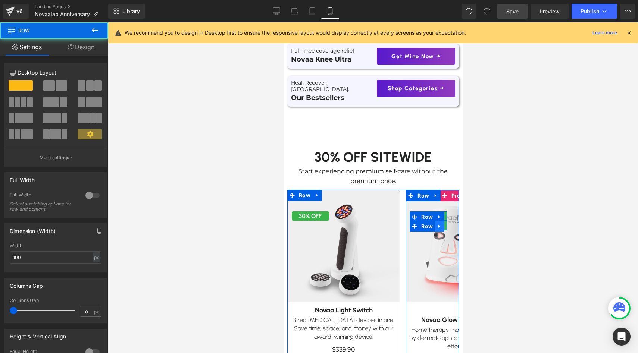
click at [439, 225] on icon at bounding box center [438, 226] width 1 height 3
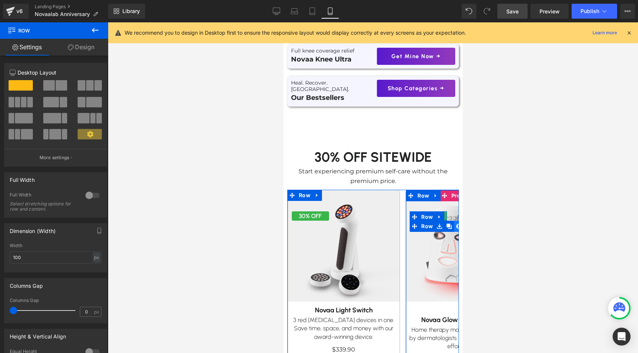
click at [455, 221] on link at bounding box center [459, 226] width 10 height 11
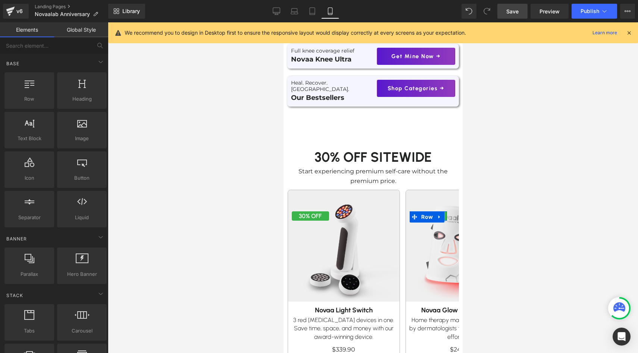
click at [505, 16] on link "Save" at bounding box center [512, 11] width 30 height 15
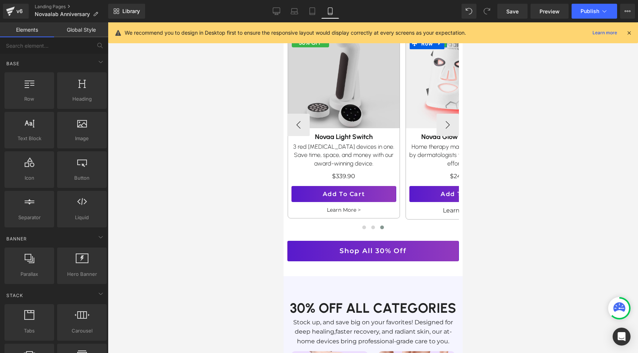
scroll to position [427, 0]
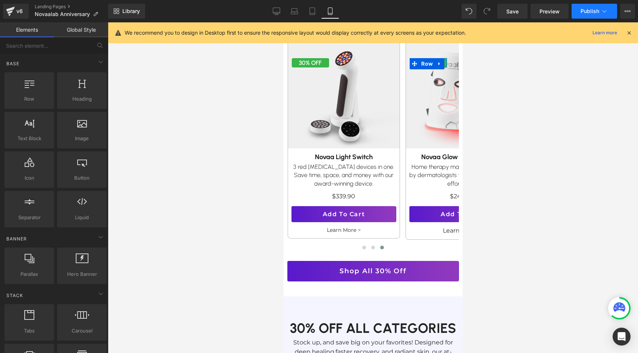
click at [581, 5] on button "Publish" at bounding box center [594, 11] width 46 height 15
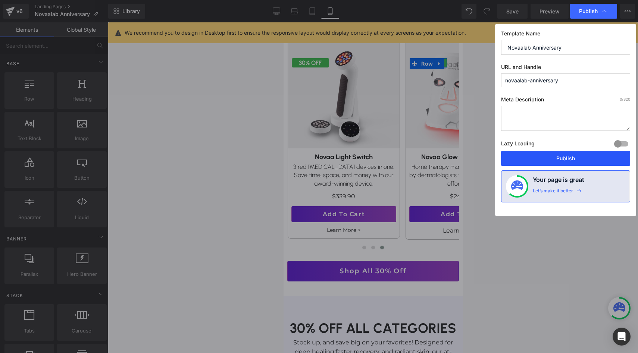
click at [536, 157] on button "Publish" at bounding box center [565, 158] width 129 height 15
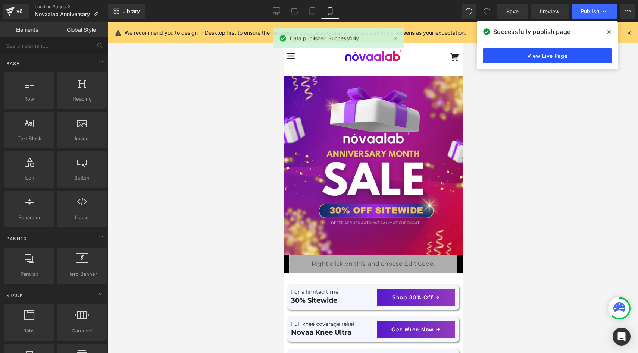
click at [550, 52] on link "View Live Page" at bounding box center [547, 55] width 129 height 15
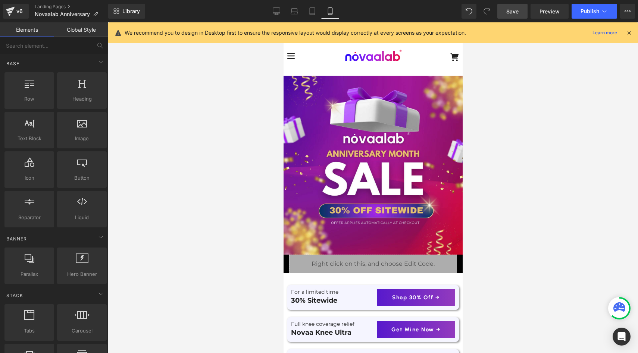
click at [513, 10] on span "Save" at bounding box center [512, 11] width 12 height 8
click at [6, 12] on icon at bounding box center [10, 11] width 9 height 19
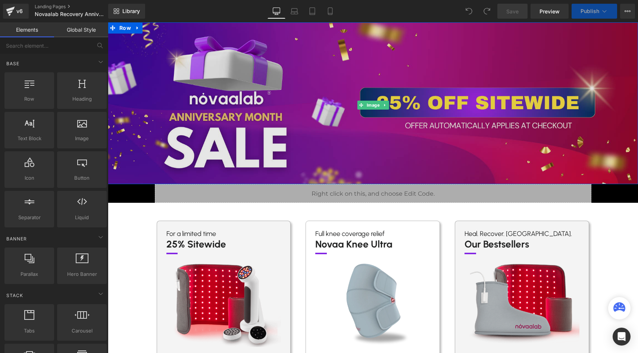
click at [328, 128] on img at bounding box center [373, 105] width 530 height 166
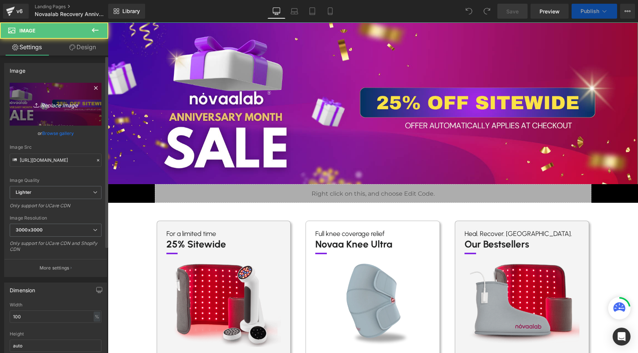
click at [38, 103] on icon at bounding box center [37, 104] width 7 height 7
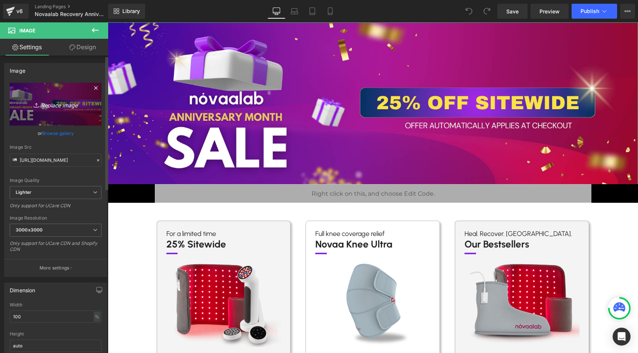
click at [51, 137] on link "Browse gallery" at bounding box center [58, 133] width 32 height 13
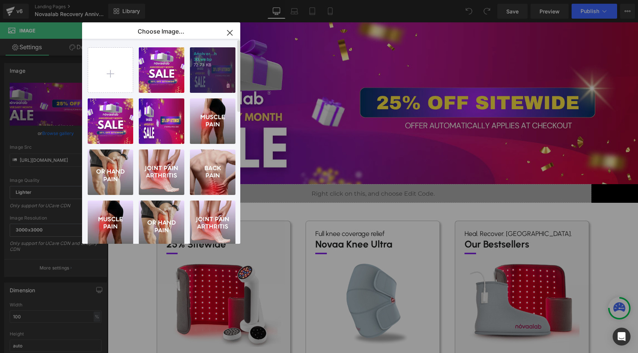
click at [219, 70] on div "Anniver...h 30.webp 72.73 KB" at bounding box center [213, 70] width 46 height 46
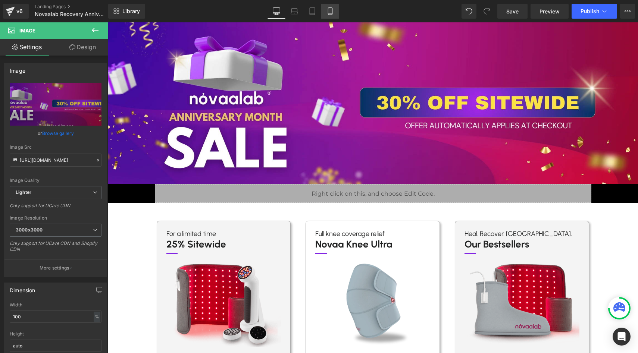
click at [335, 9] on link "Mobile" at bounding box center [330, 11] width 18 height 15
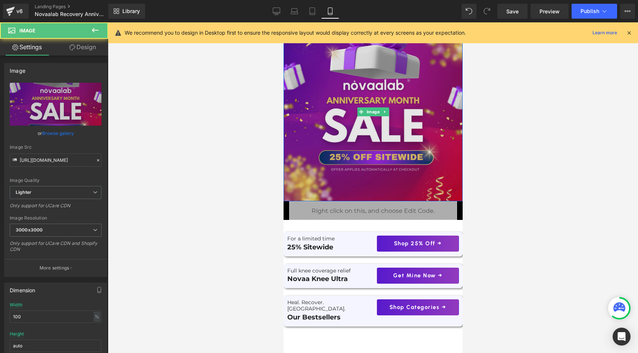
click at [301, 100] on img at bounding box center [372, 111] width 179 height 179
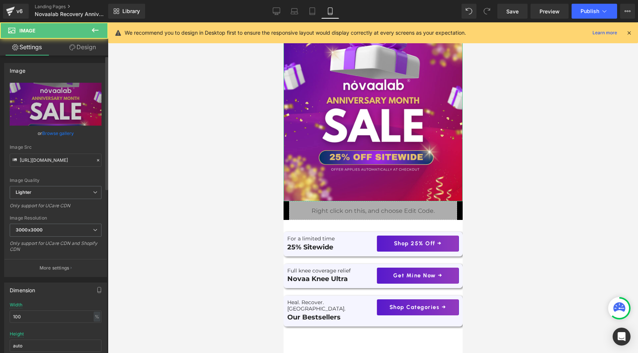
click at [53, 135] on link "Browse gallery" at bounding box center [58, 133] width 32 height 13
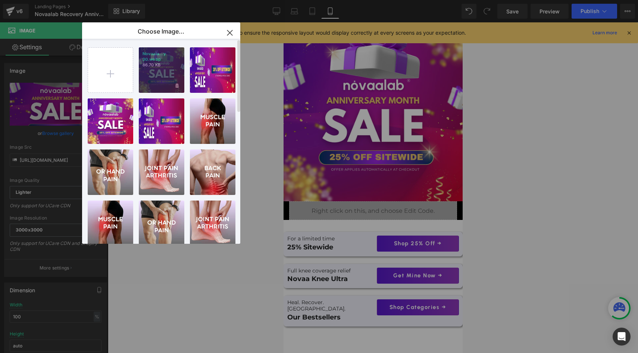
click at [175, 71] on div "Novaala...y 30.webp 86.70 KB" at bounding box center [162, 70] width 46 height 46
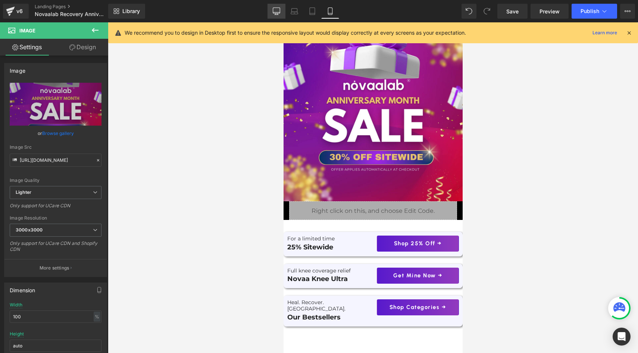
click at [281, 11] on link "Desktop" at bounding box center [276, 11] width 18 height 15
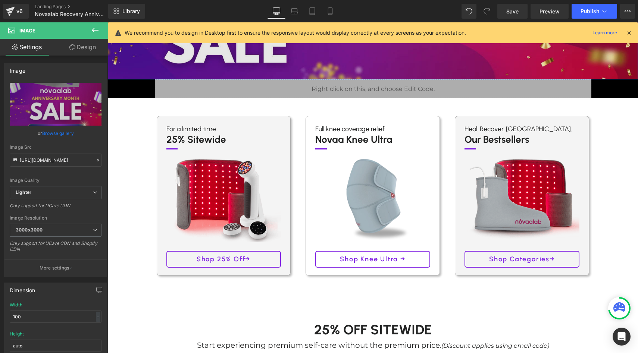
scroll to position [110, 0]
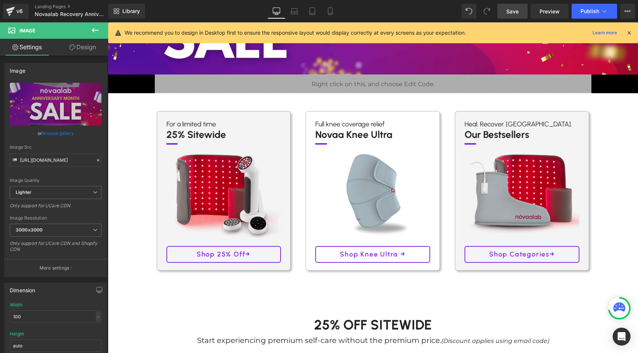
click at [511, 12] on span "Save" at bounding box center [512, 11] width 12 height 8
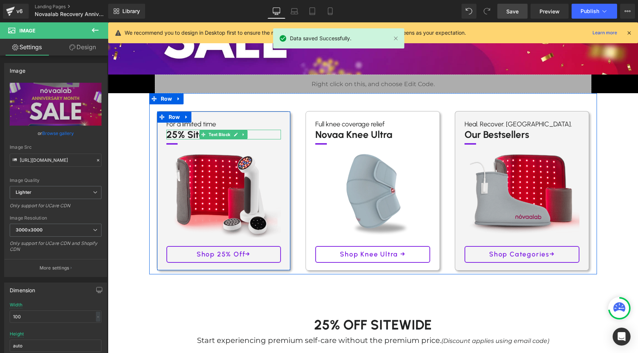
click at [175, 137] on p "25% Sitewide" at bounding box center [223, 135] width 115 height 10
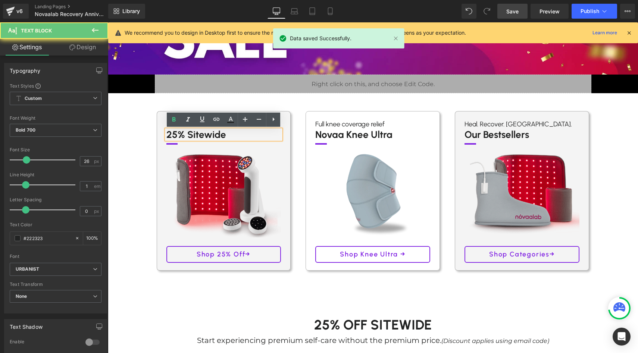
click at [176, 134] on p "25% Sitewide" at bounding box center [223, 135] width 115 height 10
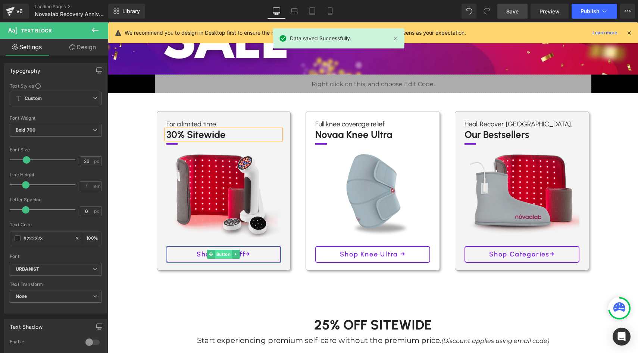
click at [229, 253] on span "Button" at bounding box center [223, 254] width 17 height 9
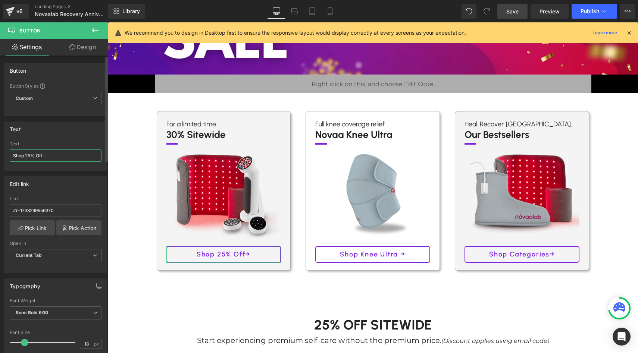
click at [31, 154] on input "Shop 25% Off→" at bounding box center [56, 156] width 92 height 12
type input "Shop 30% Off→"
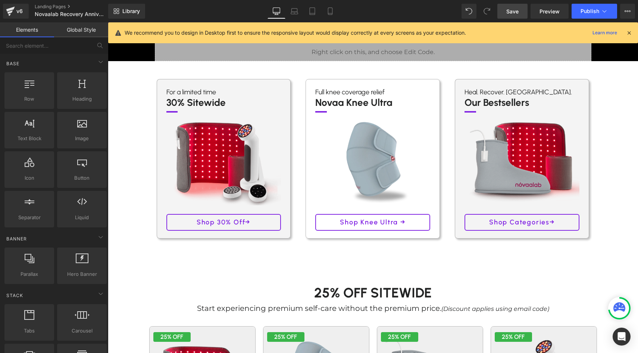
scroll to position [263, 0]
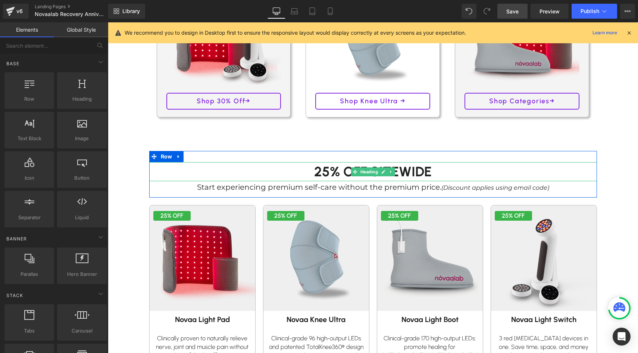
click at [320, 176] on h1 "25% Off SITEWIDE" at bounding box center [373, 171] width 448 height 19
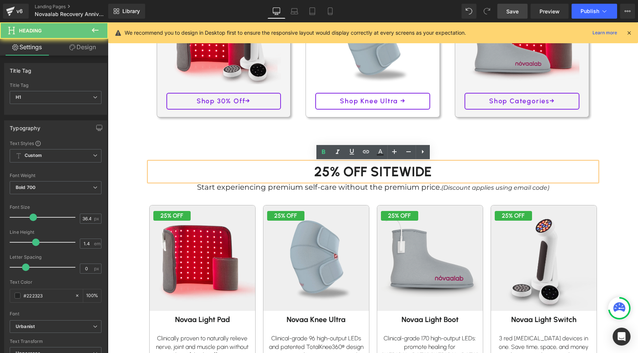
click at [333, 169] on h1 "25% Off SITEWIDE" at bounding box center [373, 171] width 448 height 19
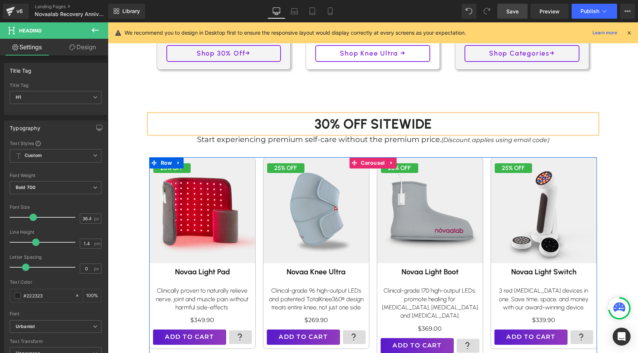
scroll to position [315, 0]
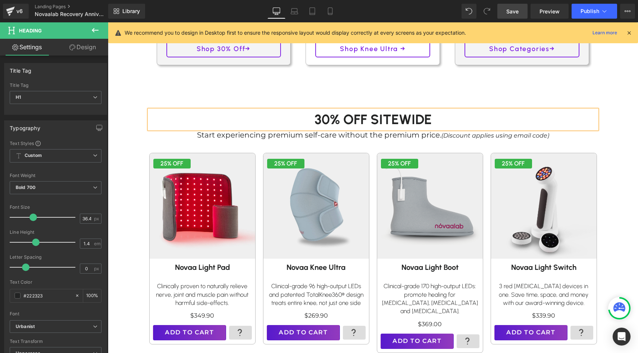
click at [511, 14] on span "Save" at bounding box center [512, 11] width 12 height 8
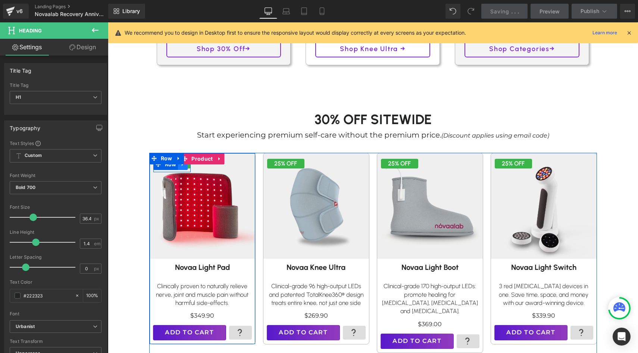
click at [184, 167] on icon at bounding box center [182, 165] width 5 height 6
click at [192, 166] on icon at bounding box center [192, 164] width 5 height 5
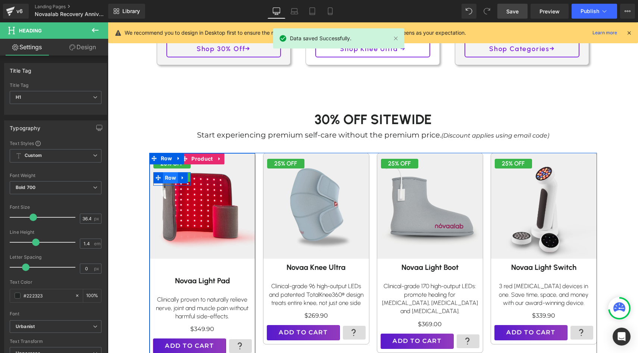
click at [169, 179] on span "Row" at bounding box center [170, 177] width 15 height 11
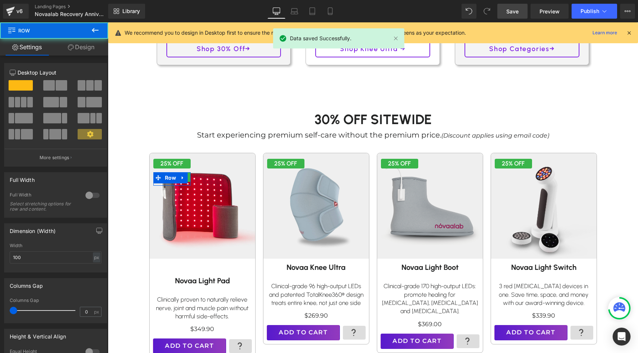
click at [79, 51] on link "Design" at bounding box center [81, 47] width 54 height 17
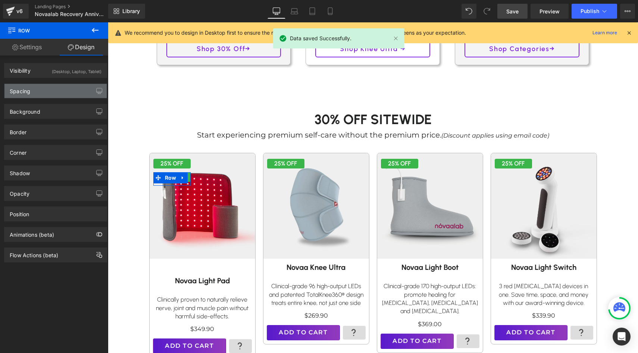
click at [39, 93] on div "Spacing" at bounding box center [55, 91] width 102 height 14
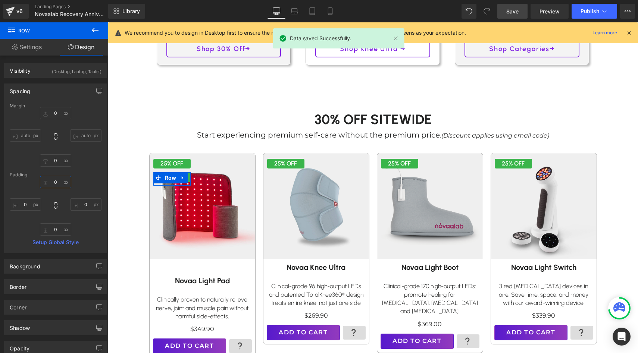
click at [56, 181] on input "text" at bounding box center [55, 182] width 31 height 12
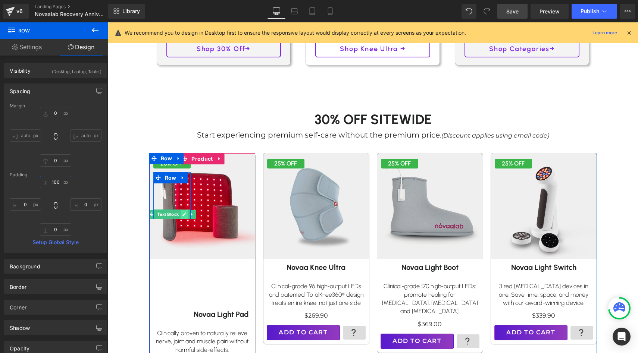
type input "100"
click at [184, 217] on link at bounding box center [184, 214] width 8 height 9
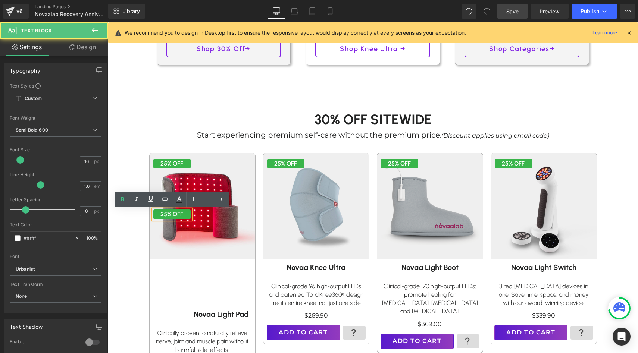
click at [168, 213] on p "25% OFF" at bounding box center [171, 215] width 37 height 10
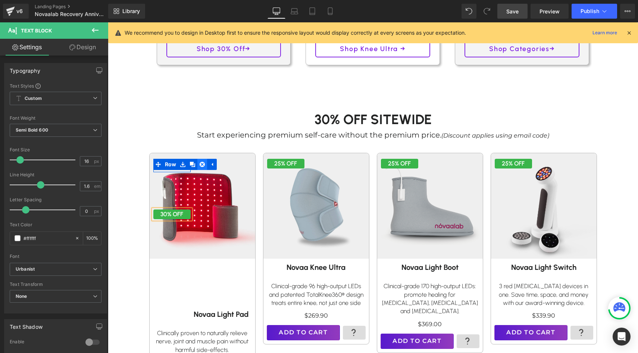
click at [202, 166] on icon at bounding box center [202, 164] width 5 height 5
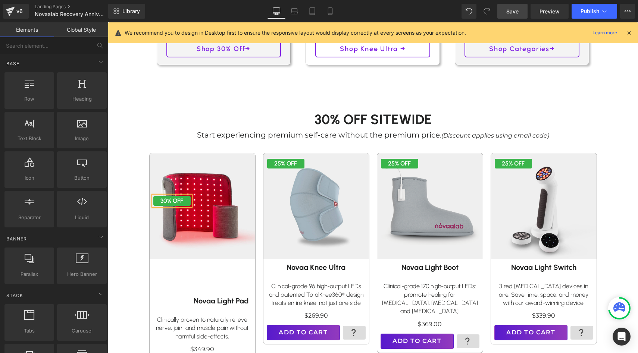
click at [175, 184] on div "30% OFF Text Block Row 100px" at bounding box center [171, 182] width 37 height 47
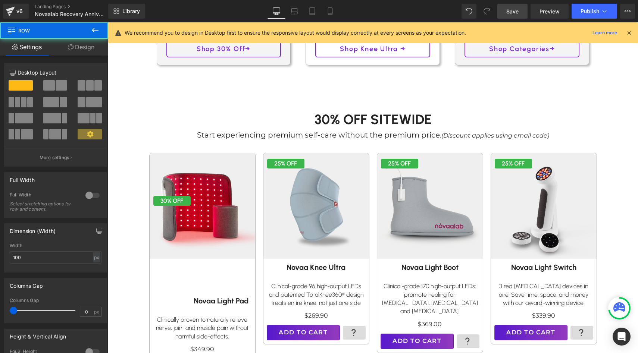
click at [172, 200] on span "Text Block" at bounding box center [168, 201] width 25 height 9
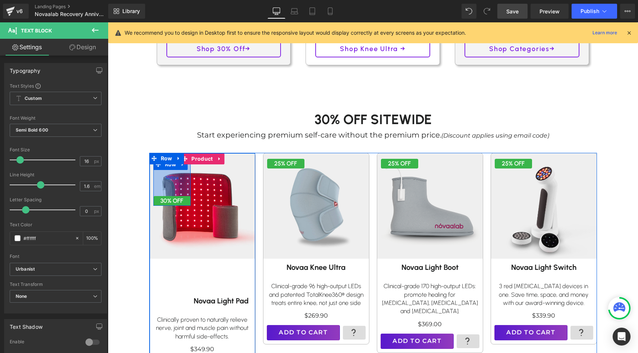
click at [175, 170] on div "100px" at bounding box center [171, 177] width 37 height 37
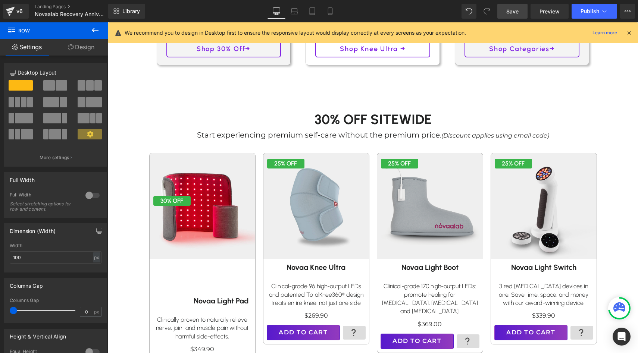
click at [84, 37] on button at bounding box center [95, 30] width 26 height 16
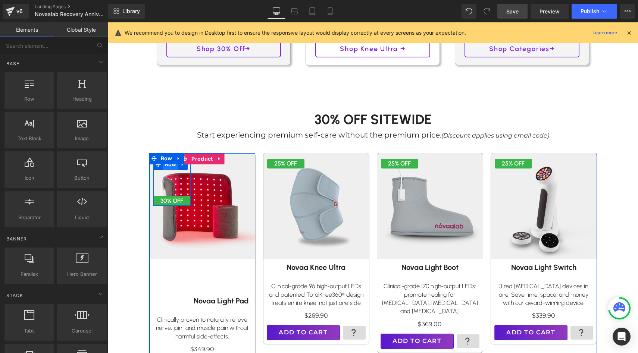
click at [170, 168] on span "Row" at bounding box center [170, 164] width 15 height 11
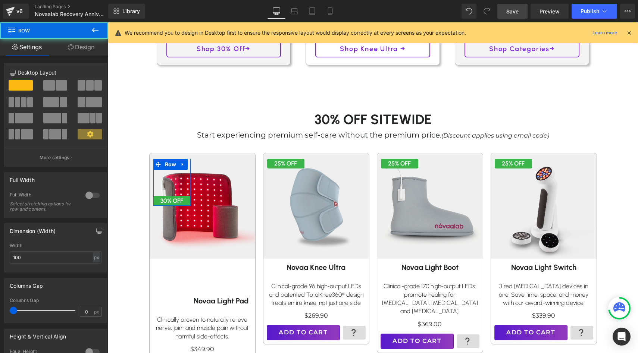
click at [78, 44] on link "Design" at bounding box center [81, 47] width 54 height 17
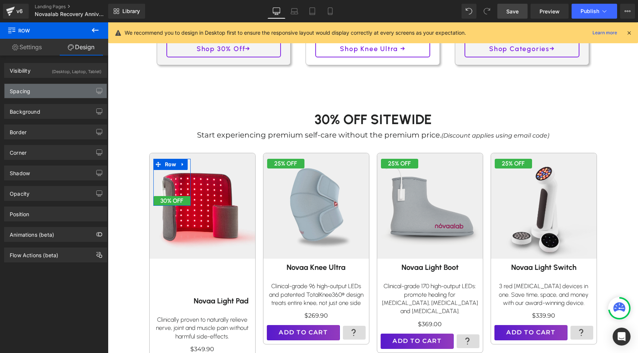
click at [32, 89] on div "Spacing" at bounding box center [55, 91] width 102 height 14
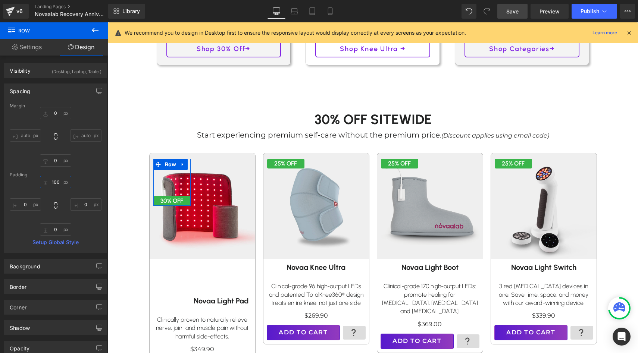
click at [52, 184] on input "text" at bounding box center [55, 182] width 31 height 12
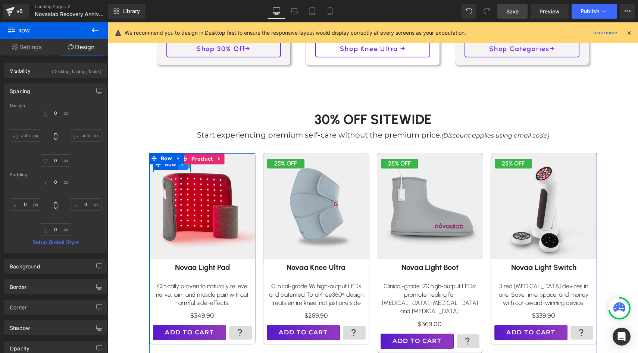
type input "0"
click at [183, 167] on link at bounding box center [183, 164] width 10 height 11
click at [195, 168] on link at bounding box center [193, 164] width 10 height 11
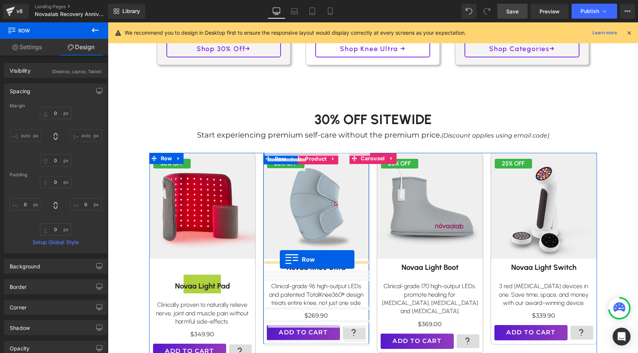
drag, startPoint x: 167, startPoint y: 177, endPoint x: 280, endPoint y: 260, distance: 139.3
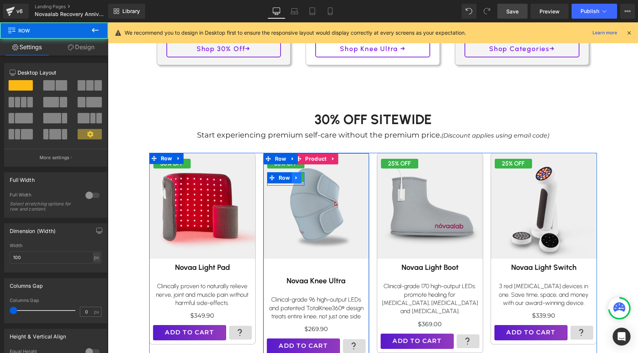
click at [299, 180] on icon at bounding box center [296, 178] width 5 height 6
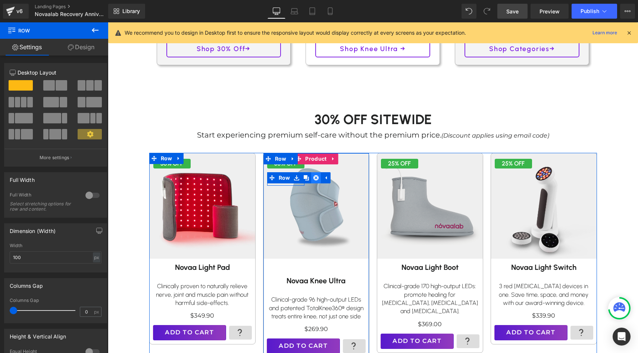
click at [313, 179] on link at bounding box center [316, 177] width 10 height 11
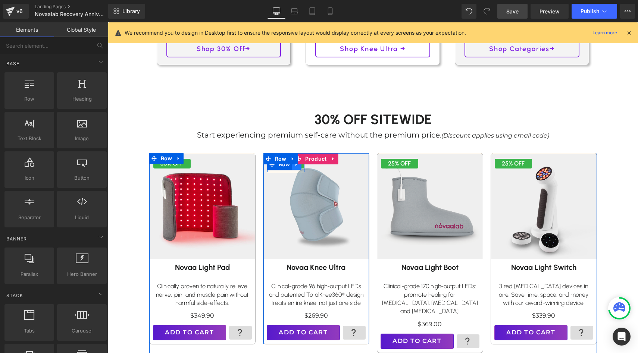
click at [299, 167] on link at bounding box center [297, 164] width 10 height 11
click at [308, 167] on link at bounding box center [306, 164] width 10 height 11
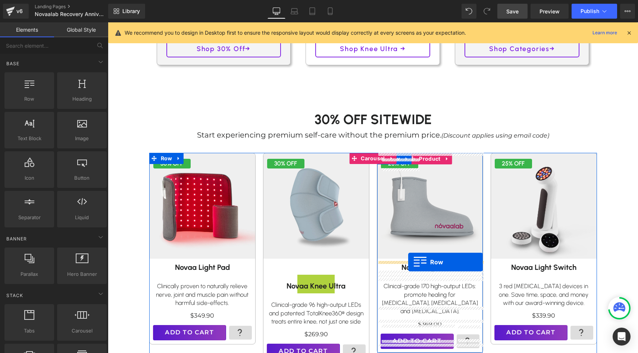
drag, startPoint x: 283, startPoint y: 178, endPoint x: 408, endPoint y: 262, distance: 150.4
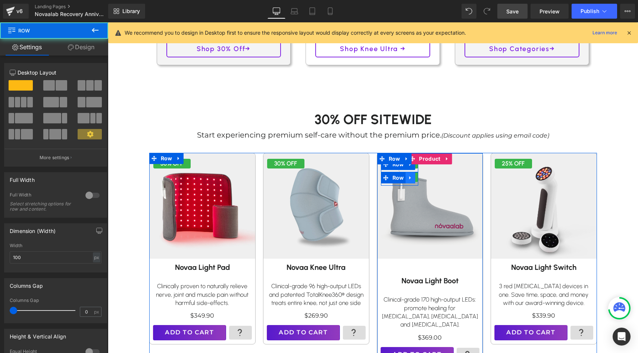
click at [408, 180] on icon at bounding box center [410, 178] width 5 height 6
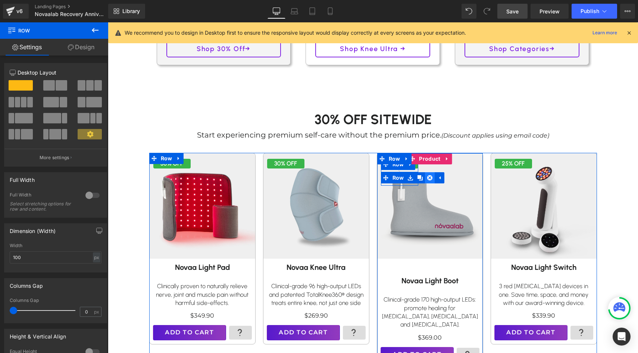
click at [429, 180] on icon at bounding box center [429, 177] width 5 height 5
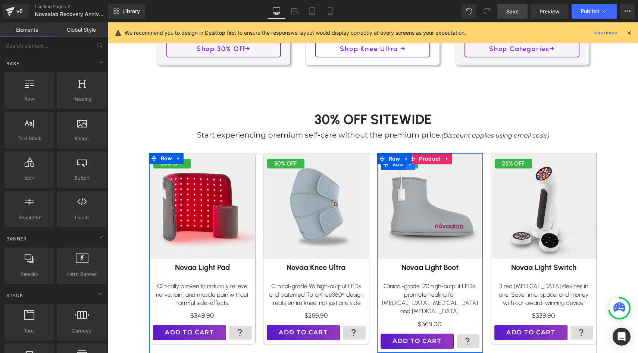
click at [414, 168] on link at bounding box center [410, 164] width 10 height 11
click at [422, 167] on icon at bounding box center [419, 164] width 5 height 5
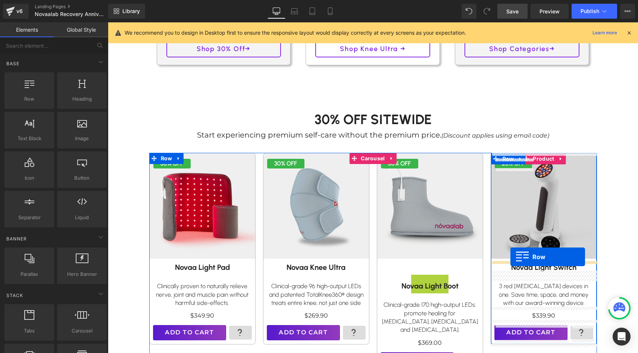
drag, startPoint x: 397, startPoint y: 181, endPoint x: 510, endPoint y: 257, distance: 136.7
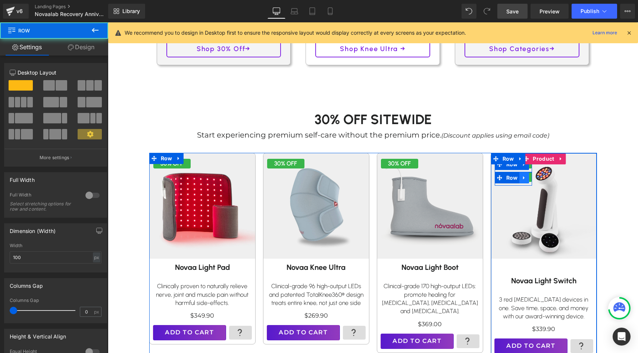
click at [526, 178] on icon at bounding box center [523, 178] width 5 height 6
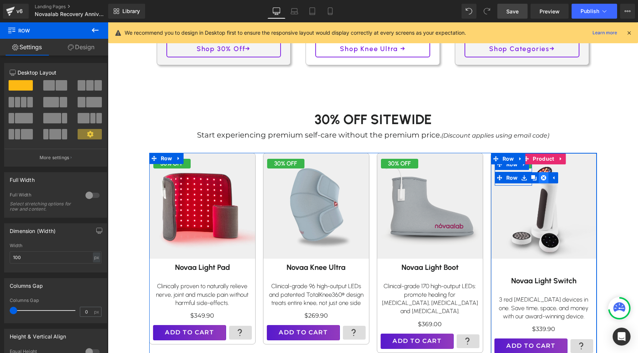
click at [541, 179] on icon at bounding box center [543, 177] width 5 height 5
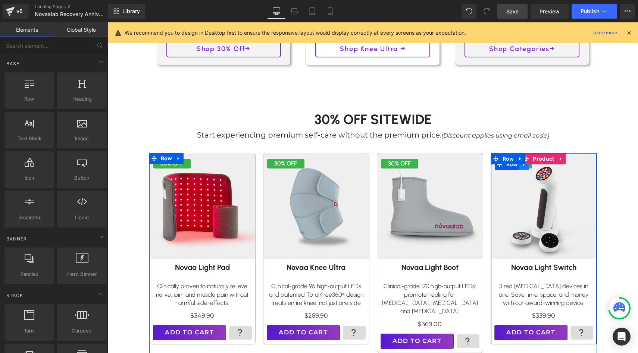
click at [526, 169] on link at bounding box center [524, 164] width 10 height 11
click at [538, 168] on link at bounding box center [534, 164] width 10 height 11
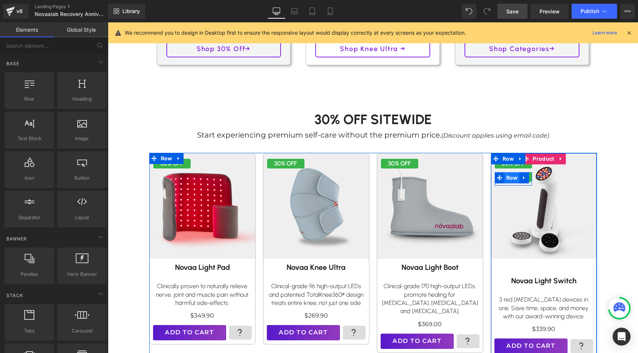
click at [512, 178] on span "Row" at bounding box center [511, 177] width 15 height 11
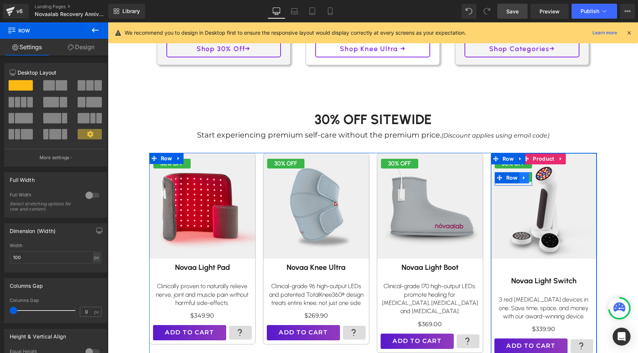
click at [524, 178] on icon at bounding box center [523, 178] width 5 height 6
click at [540, 178] on link at bounding box center [544, 177] width 10 height 11
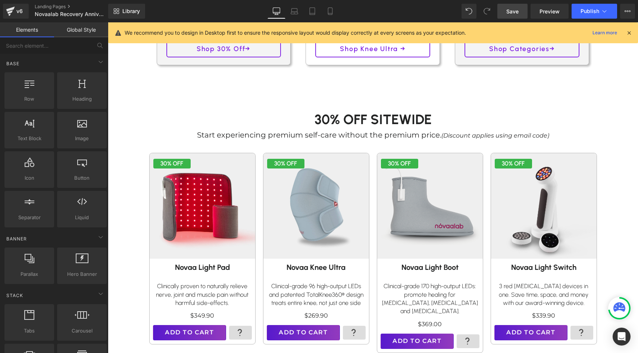
click at [535, 120] on h1 "30% Off SITEWIDE" at bounding box center [373, 119] width 448 height 19
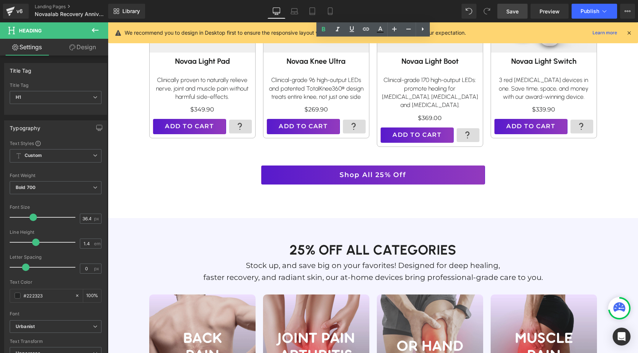
scroll to position [547, 0]
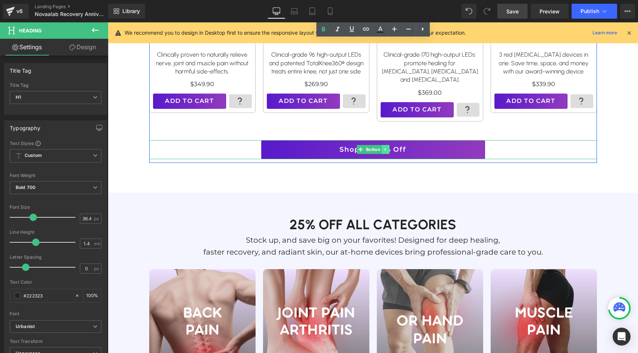
click at [382, 145] on link at bounding box center [386, 149] width 8 height 9
click at [366, 145] on span "Button" at bounding box center [361, 149] width 17 height 9
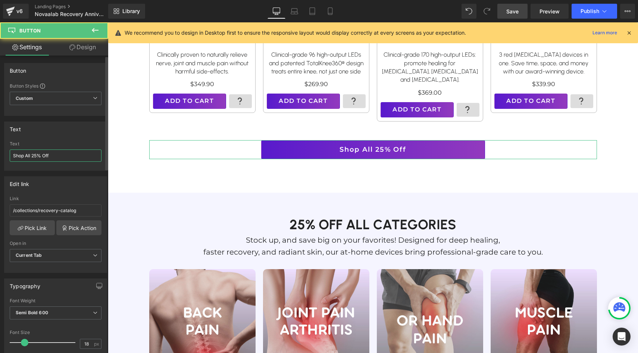
click at [38, 154] on input "Shop All 25% Off" at bounding box center [56, 156] width 92 height 12
type input "Shop All 30% Off"
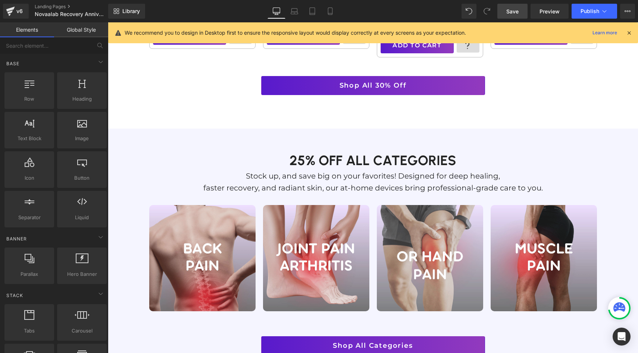
scroll to position [642, 0]
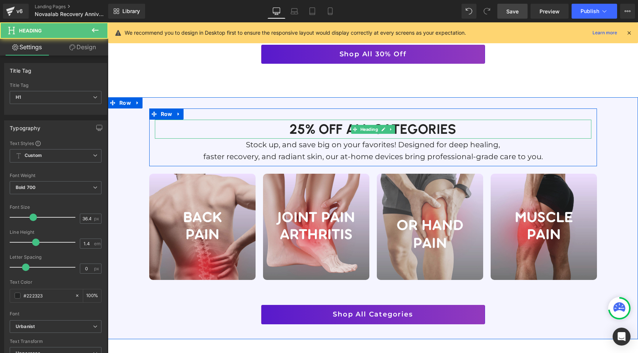
click at [294, 121] on h1 "25% off all categories" at bounding box center [373, 129] width 436 height 19
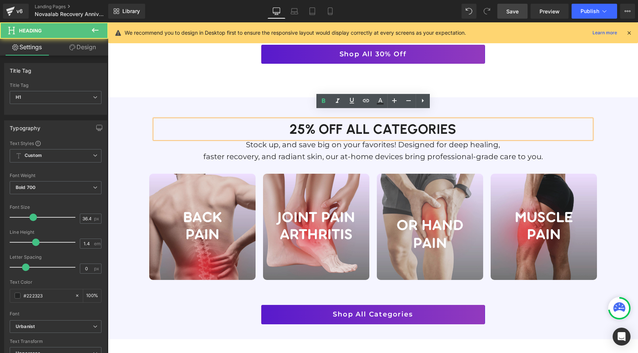
click at [304, 120] on h1 "25% off all categories" at bounding box center [373, 129] width 436 height 19
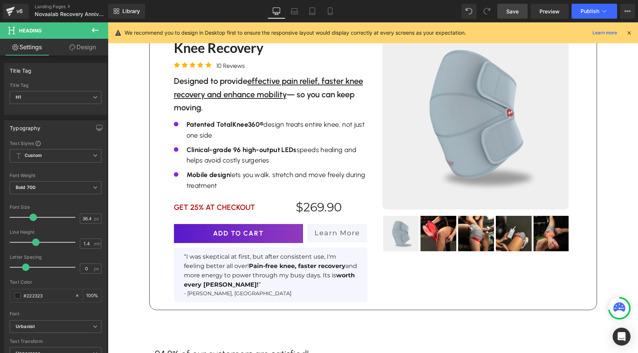
scroll to position [1038, 0]
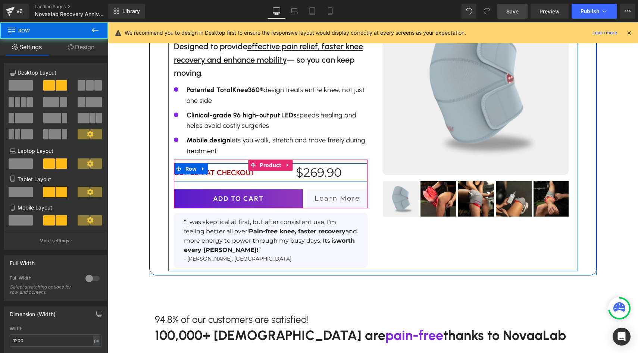
click at [203, 170] on div "GET 25% AT CHECKOUT Text Block" at bounding box center [222, 172] width 97 height 19
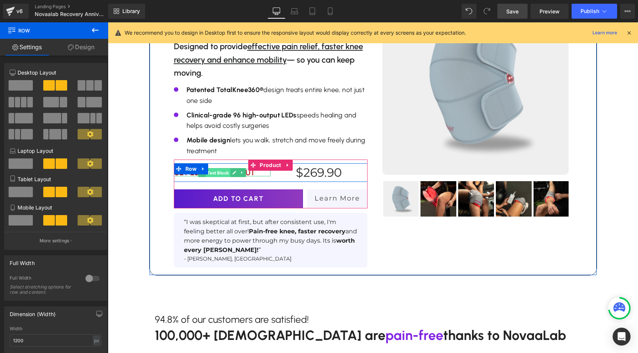
click at [216, 169] on span "Text Block" at bounding box center [218, 173] width 25 height 9
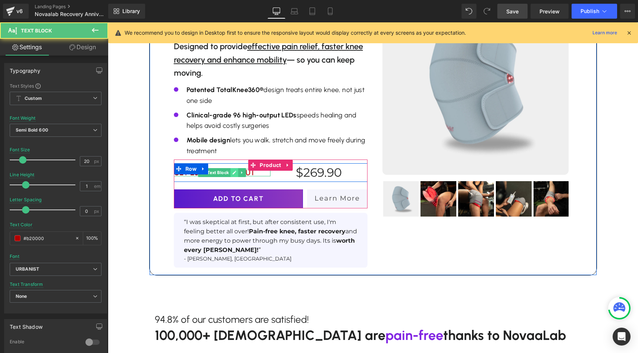
click at [234, 170] on icon at bounding box center [234, 172] width 4 height 4
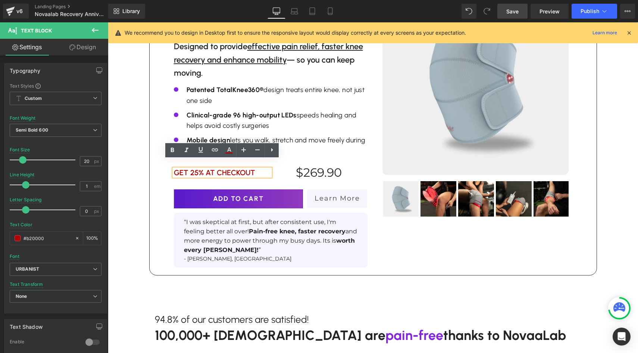
click at [196, 165] on span "Row" at bounding box center [191, 169] width 12 height 9
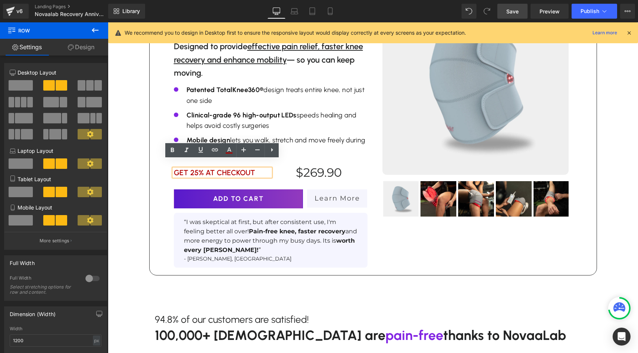
click at [200, 165] on link at bounding box center [201, 169] width 8 height 9
click at [200, 165] on link at bounding box center [204, 169] width 8 height 9
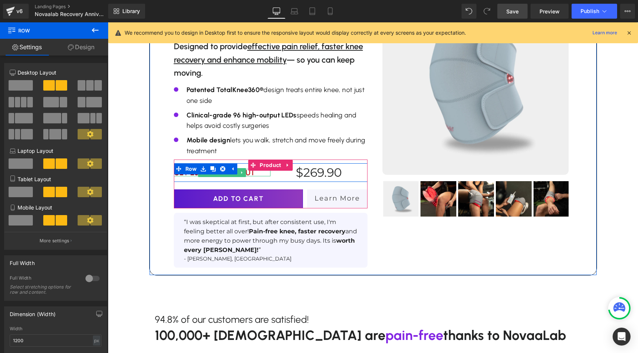
click at [248, 169] on p "GET 25% AT CHECKOUT" at bounding box center [222, 172] width 97 height 7
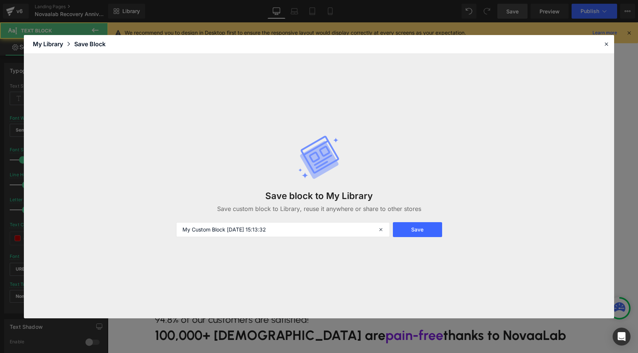
click at [248, 165] on div "Save block to My Library Save custom block to Library, reuse it anywhere or sha…" at bounding box center [319, 186] width 295 height 132
click at [607, 46] on icon at bounding box center [606, 44] width 7 height 7
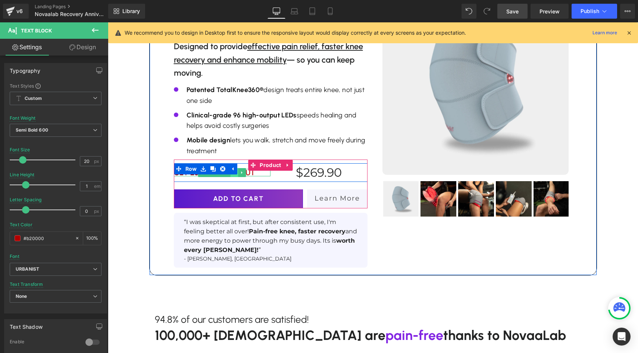
click at [236, 168] on link at bounding box center [235, 172] width 8 height 9
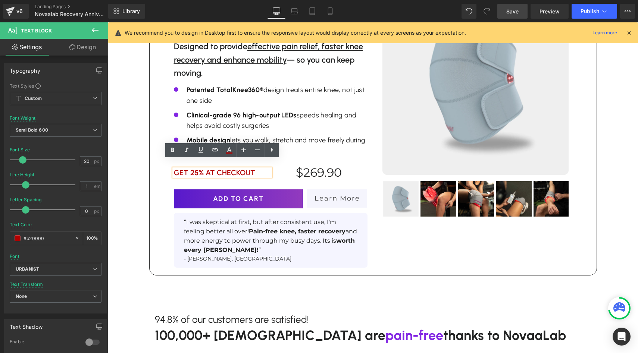
click at [225, 169] on p "GET 25% AT CHECKOUT" at bounding box center [222, 172] width 97 height 7
click at [200, 169] on p "GET 25% AT CHECKOUT" at bounding box center [222, 172] width 97 height 7
click at [249, 228] on strong "Pain-free knee, faster recovery" at bounding box center [297, 231] width 97 height 7
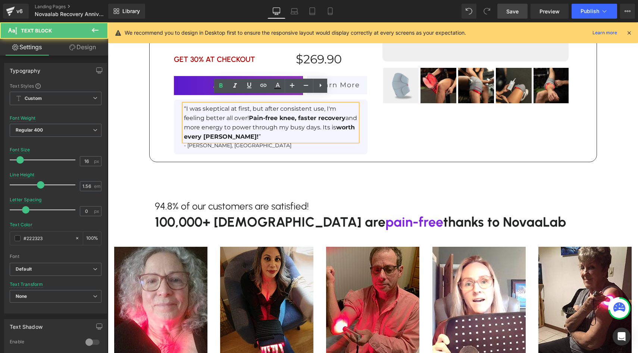
scroll to position [1160, 0]
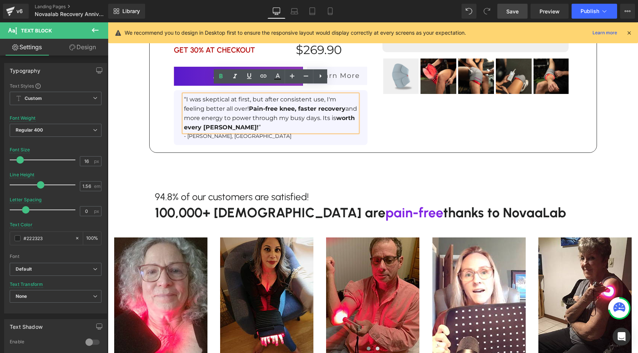
click at [515, 10] on span "Save" at bounding box center [512, 11] width 12 height 8
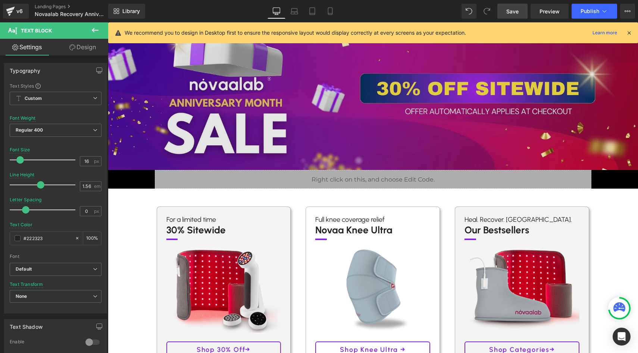
scroll to position [0, 0]
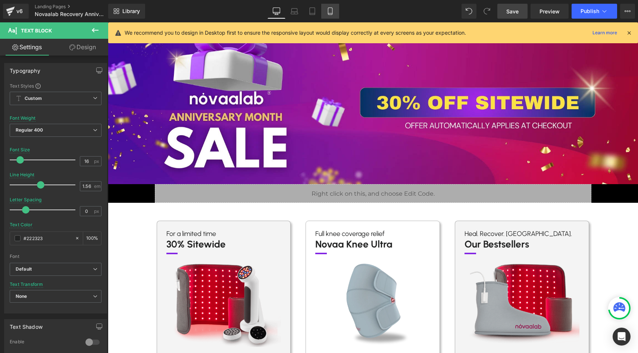
click at [335, 15] on link "Mobile" at bounding box center [330, 11] width 18 height 15
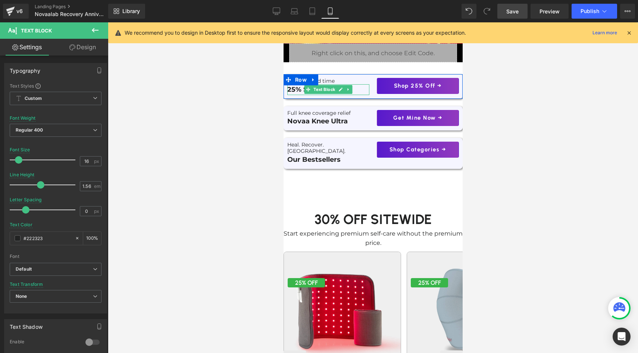
click at [290, 90] on p "25% Sitewide" at bounding box center [328, 89] width 82 height 11
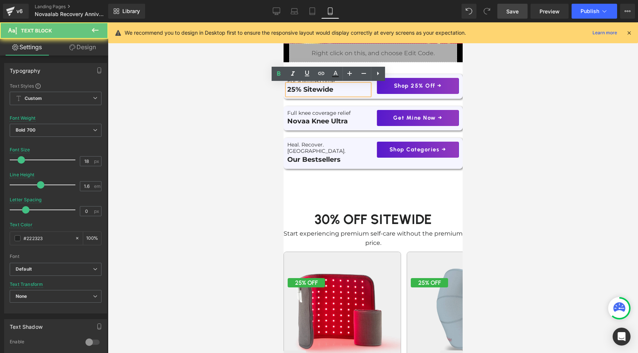
click at [294, 91] on p "25% Sitewide" at bounding box center [328, 89] width 82 height 11
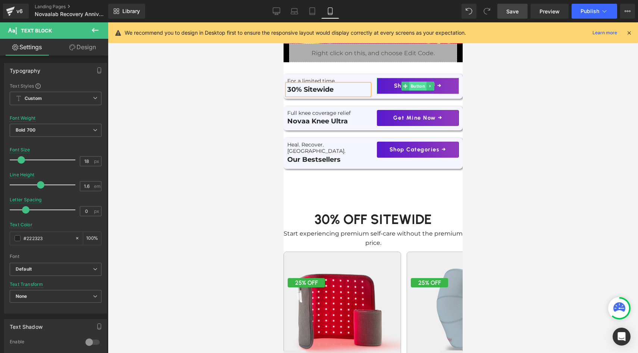
click at [417, 86] on span "Button" at bounding box center [417, 86] width 17 height 9
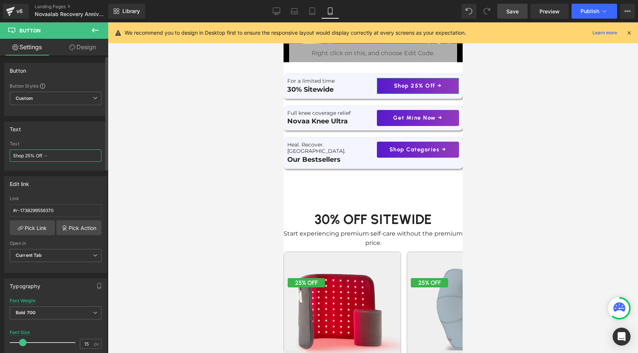
click at [31, 159] on input "Shop 25% Off →" at bounding box center [56, 156] width 92 height 12
click at [29, 155] on input "Shop 25% Off →" at bounding box center [56, 156] width 92 height 12
type input "Shop 30% Off →"
click at [310, 123] on icon at bounding box center [308, 121] width 4 height 4
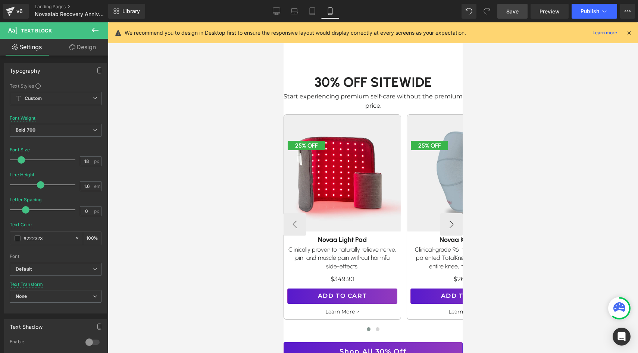
scroll to position [310, 0]
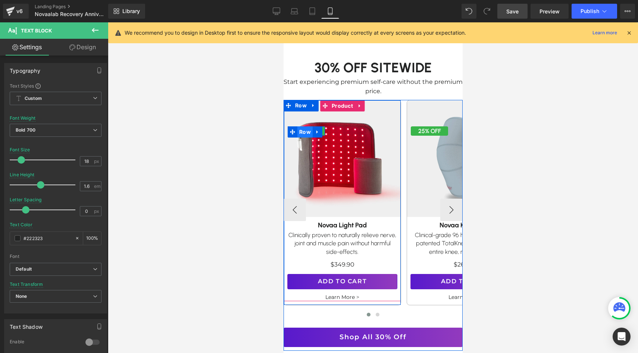
click at [304, 126] on span "Row" at bounding box center [304, 131] width 15 height 11
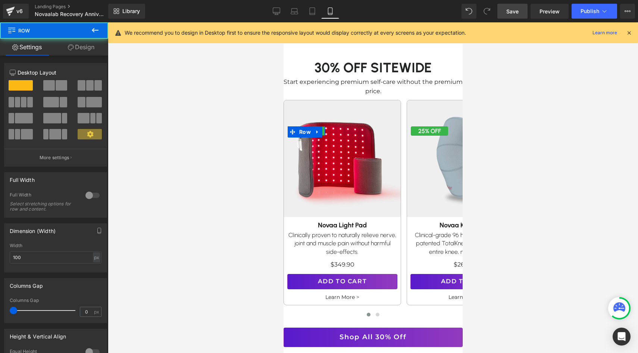
click at [84, 49] on link "Design" at bounding box center [81, 47] width 54 height 17
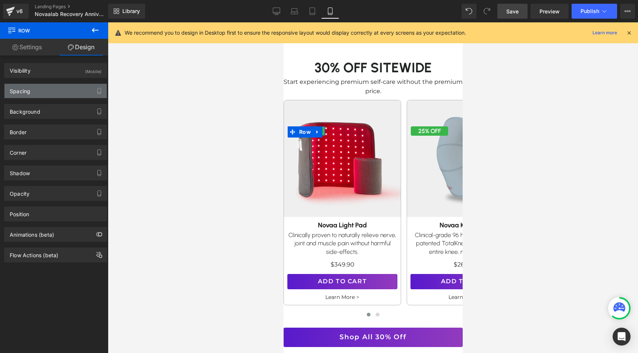
click at [41, 95] on div "Spacing" at bounding box center [55, 91] width 102 height 14
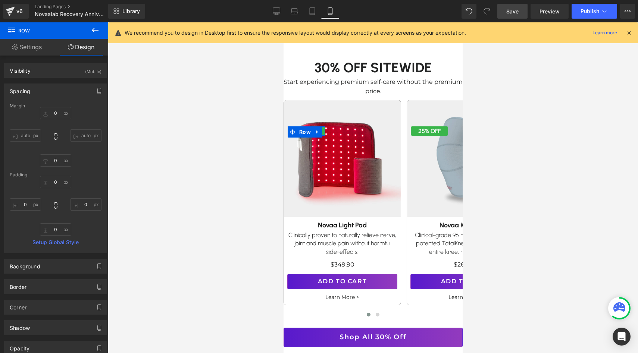
click at [53, 177] on div "Padding" at bounding box center [56, 174] width 92 height 5
click at [53, 179] on input "0" at bounding box center [55, 182] width 31 height 12
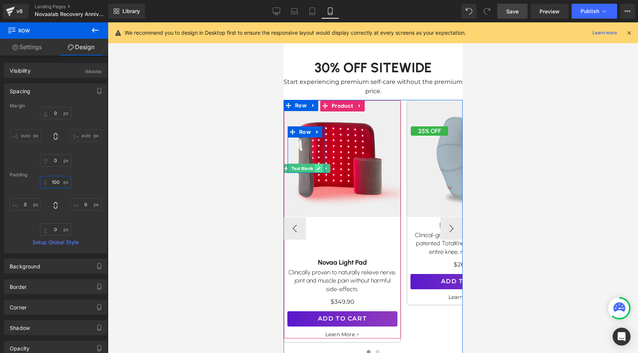
type input "100"
click at [317, 167] on icon at bounding box center [318, 169] width 4 height 4
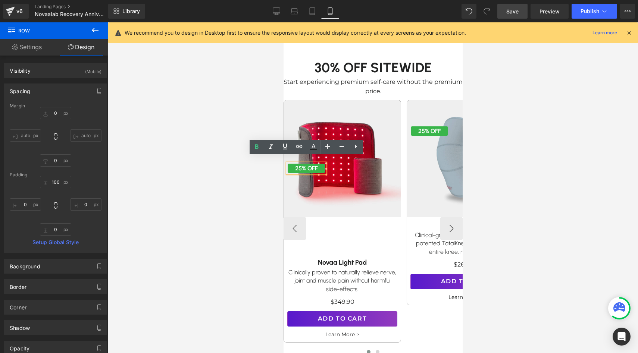
click at [301, 164] on p "25% OFF" at bounding box center [305, 169] width 37 height 10
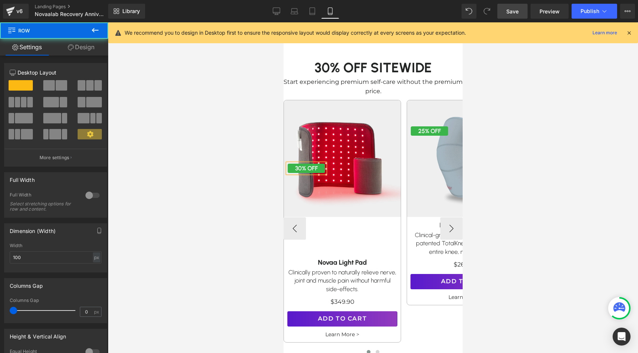
click at [300, 149] on div "30% OFF Text Block Row 100px" at bounding box center [305, 149] width 37 height 47
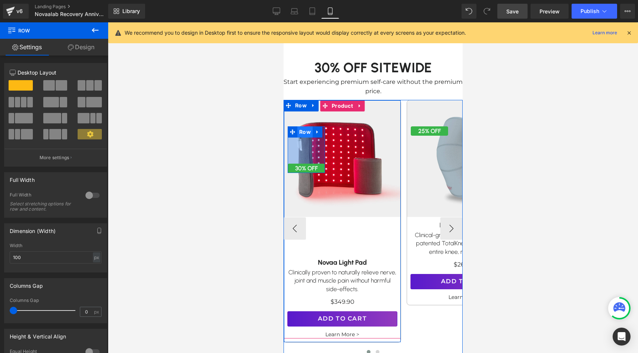
click at [307, 129] on span "Row" at bounding box center [304, 131] width 15 height 11
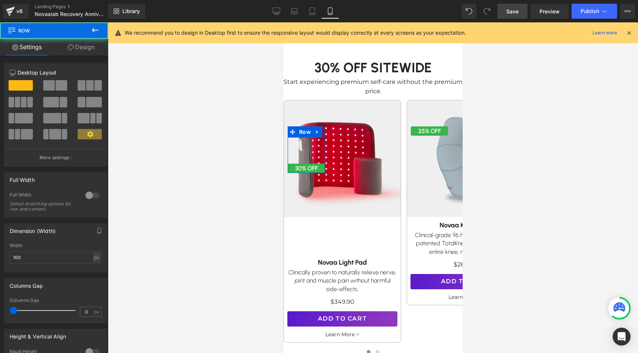
click at [90, 47] on link "Design" at bounding box center [81, 47] width 54 height 17
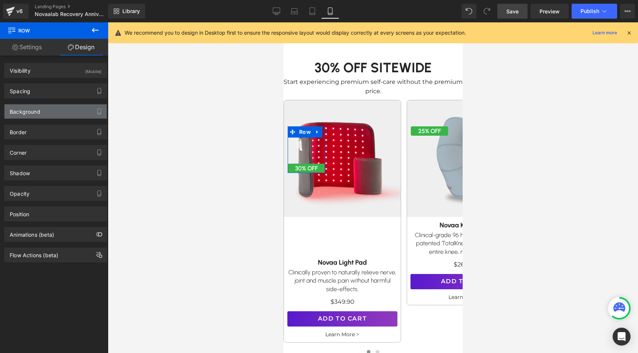
click at [48, 109] on div "Background" at bounding box center [55, 111] width 102 height 14
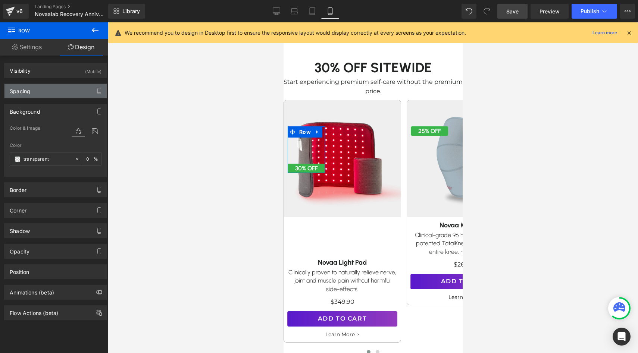
click at [47, 92] on div "Spacing" at bounding box center [55, 91] width 102 height 14
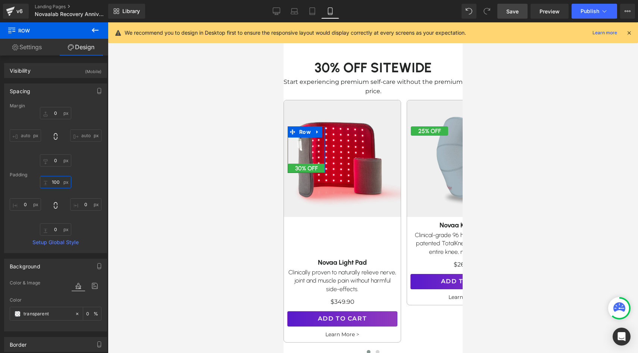
click at [55, 180] on input "text" at bounding box center [55, 182] width 31 height 12
type input "00"
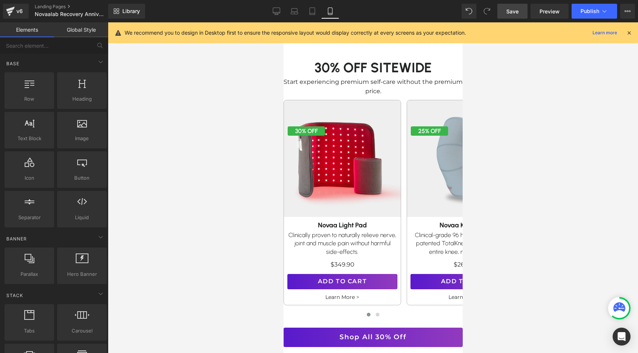
click at [196, 154] on div at bounding box center [373, 187] width 530 height 331
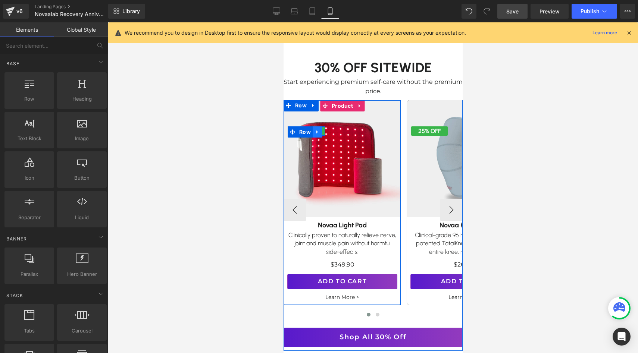
click at [313, 126] on link at bounding box center [317, 131] width 10 height 11
click at [325, 129] on icon at bounding box center [326, 131] width 5 height 5
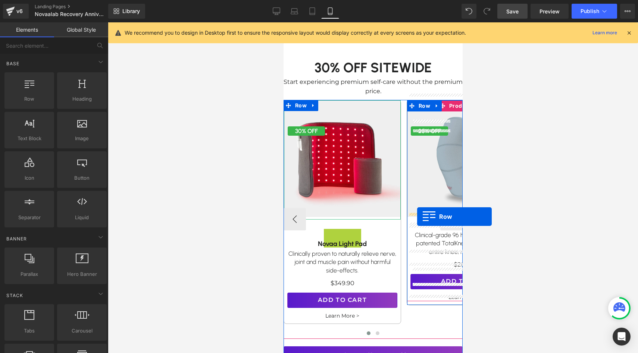
drag, startPoint x: 305, startPoint y: 134, endPoint x: 417, endPoint y: 216, distance: 138.7
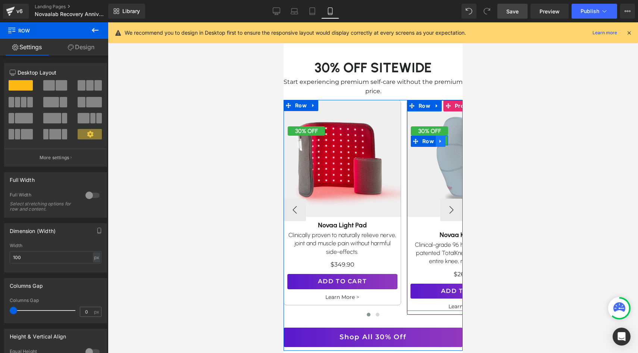
click at [440, 139] on icon at bounding box center [440, 142] width 5 height 6
click at [459, 139] on icon at bounding box center [459, 141] width 5 height 5
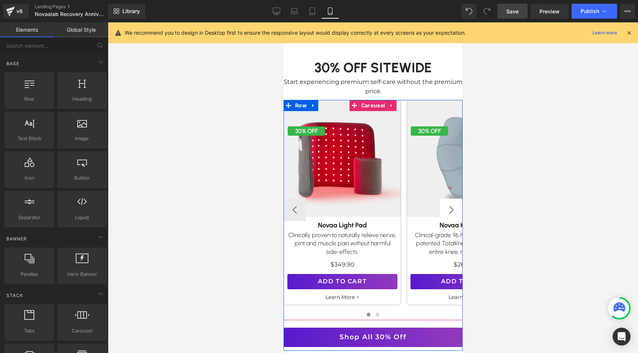
click at [450, 209] on button "›" at bounding box center [451, 210] width 22 height 22
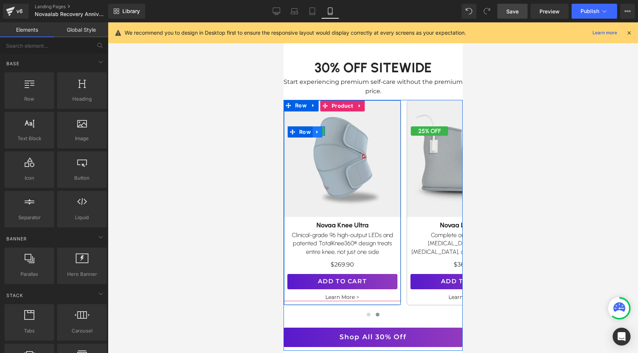
click at [316, 129] on icon at bounding box center [316, 132] width 5 height 6
click at [325, 129] on icon at bounding box center [326, 131] width 5 height 5
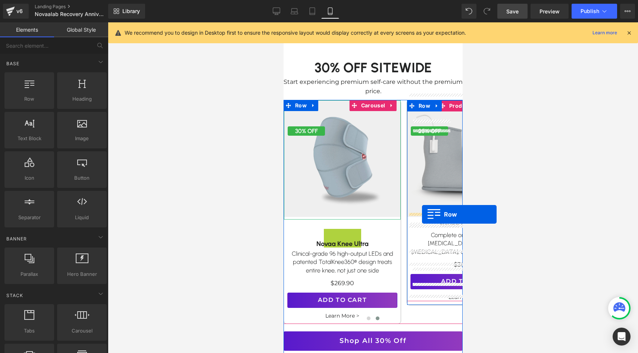
drag, startPoint x: 306, startPoint y: 137, endPoint x: 422, endPoint y: 214, distance: 138.5
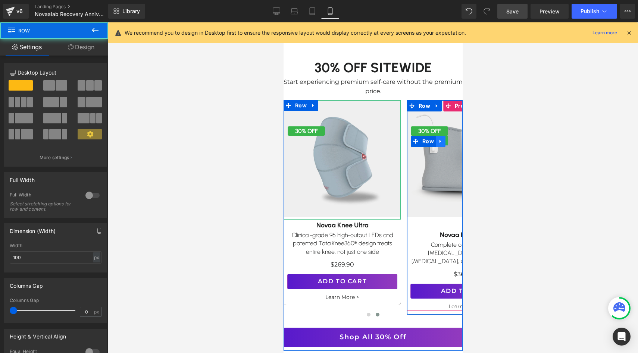
click at [442, 139] on icon at bounding box center [440, 142] width 5 height 6
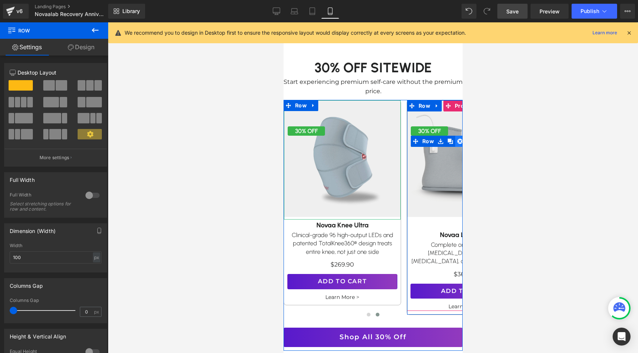
click at [456, 136] on link at bounding box center [460, 141] width 10 height 11
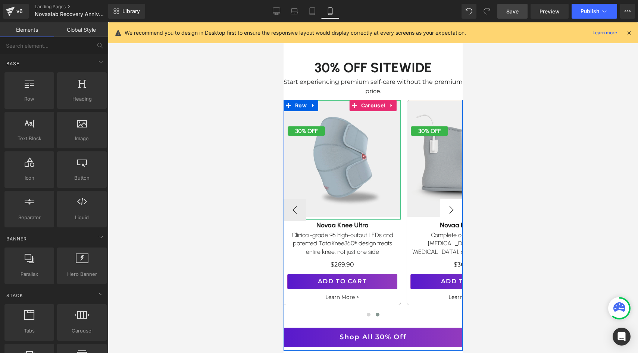
click at [452, 209] on button "›" at bounding box center [451, 210] width 22 height 22
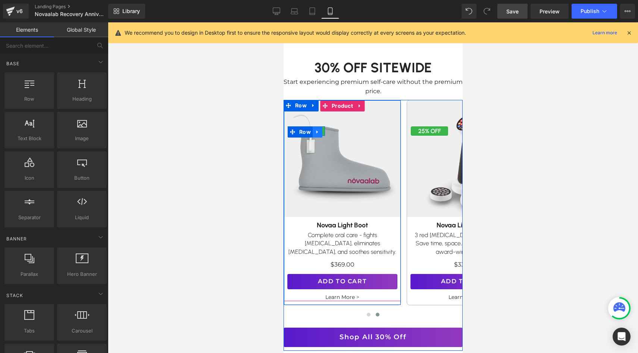
click at [316, 130] on icon at bounding box center [316, 131] width 1 height 3
click at [325, 129] on icon at bounding box center [326, 131] width 5 height 5
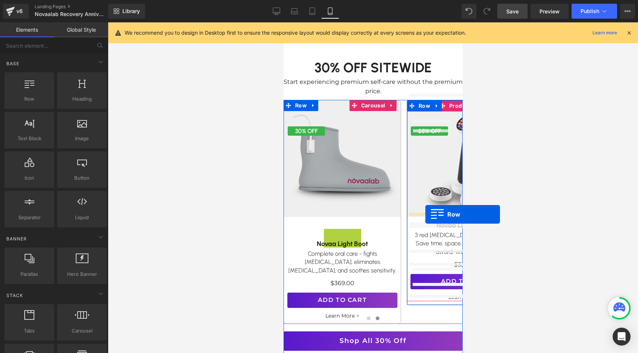
drag, startPoint x: 305, startPoint y: 134, endPoint x: 425, endPoint y: 214, distance: 143.9
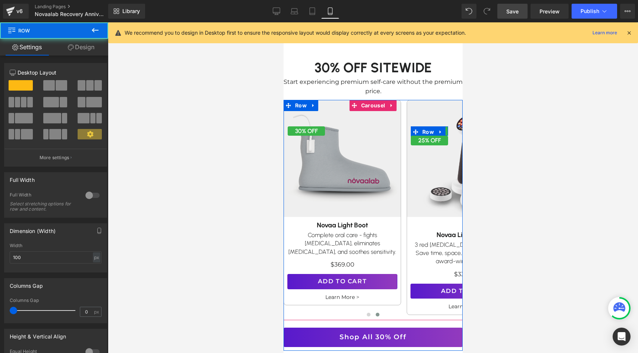
click at [462, 205] on button "›" at bounding box center [473, 210] width 22 height 22
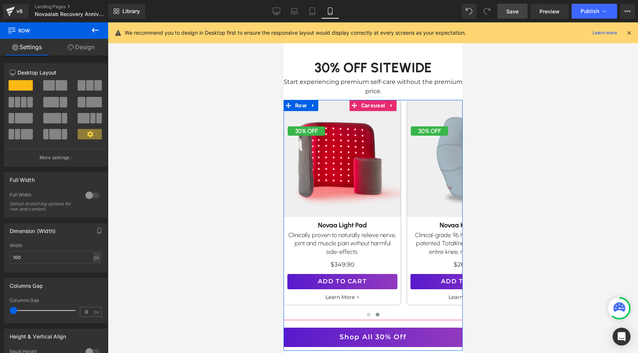
click at [462, 206] on button "›" at bounding box center [473, 210] width 22 height 22
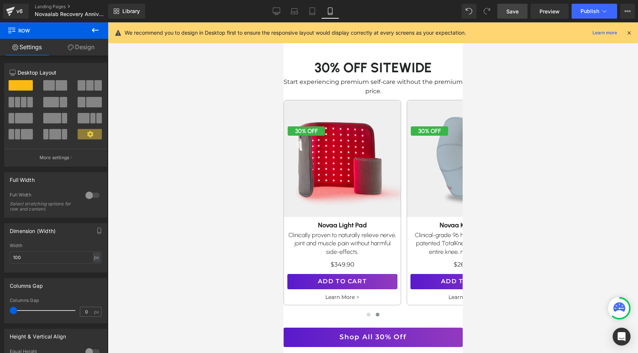
click at [516, 13] on span "Save" at bounding box center [512, 11] width 12 height 8
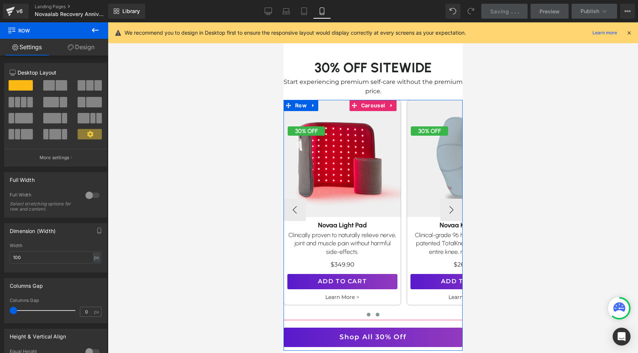
click at [366, 311] on button at bounding box center [368, 314] width 9 height 7
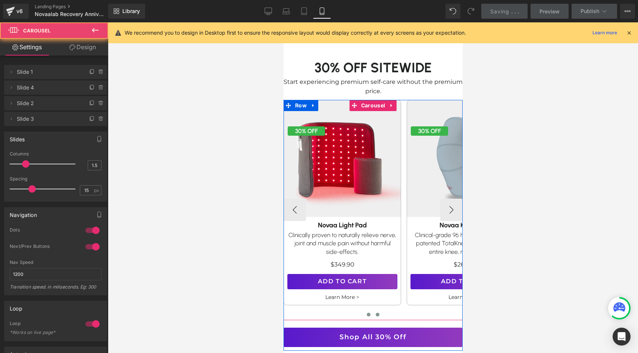
click at [375, 311] on button at bounding box center [377, 314] width 9 height 7
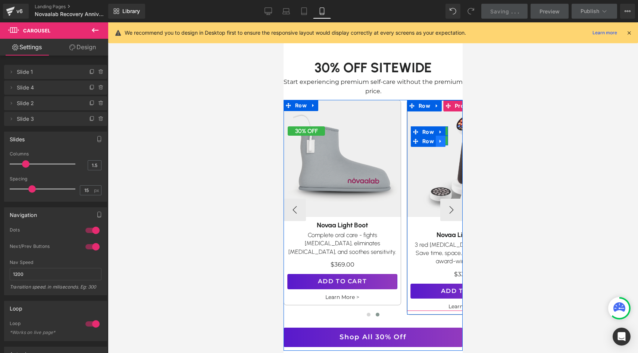
click at [440, 139] on icon at bounding box center [440, 142] width 5 height 6
click at [457, 139] on icon at bounding box center [459, 141] width 5 height 5
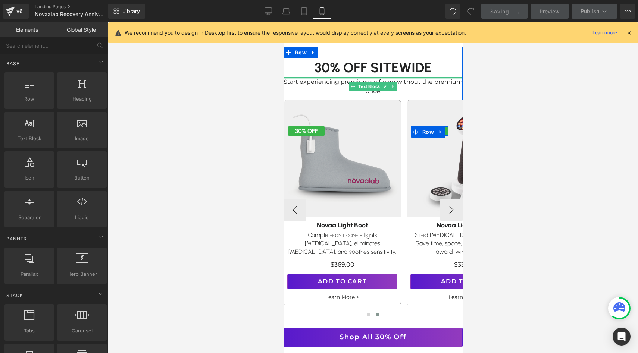
click at [424, 77] on div at bounding box center [372, 78] width 179 height 2
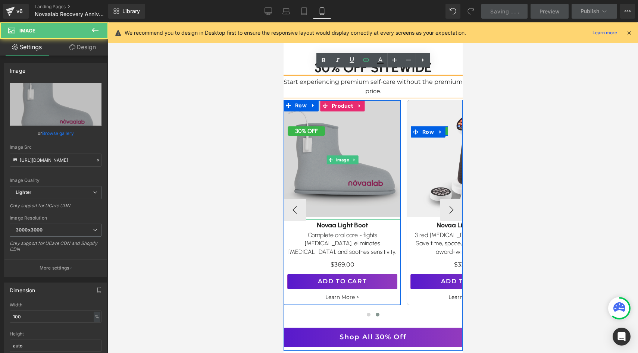
click at [322, 139] on img at bounding box center [342, 158] width 128 height 128
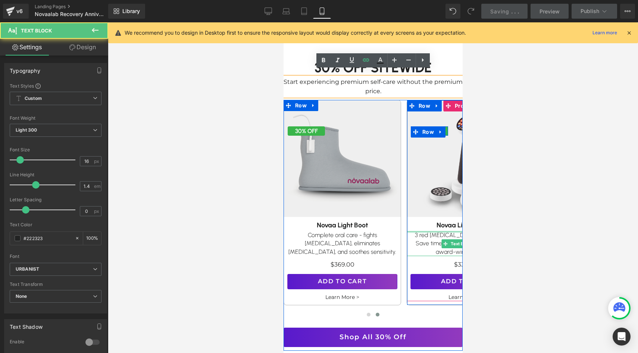
click at [432, 236] on p "3 red [MEDICAL_DATA] devices in one. Save time, space, and money with our award…" at bounding box center [465, 243] width 111 height 25
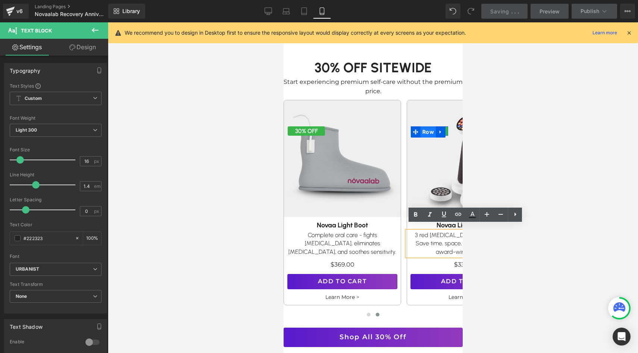
click at [425, 126] on span "Row" at bounding box center [427, 131] width 15 height 11
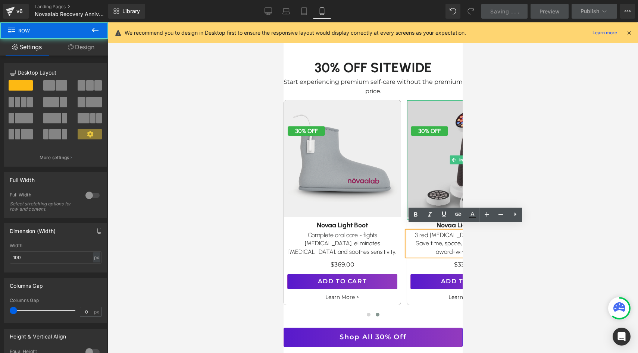
click at [427, 150] on img at bounding box center [465, 158] width 128 height 128
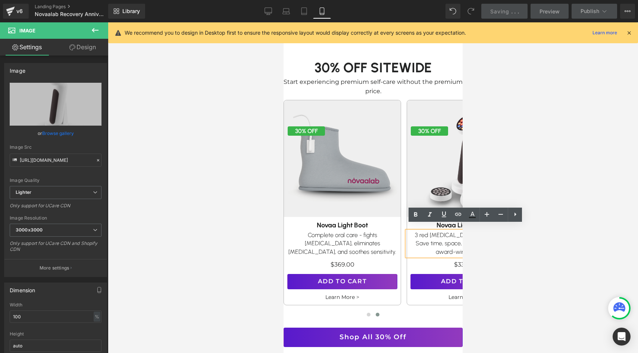
click at [283, 202] on button "‹" at bounding box center [272, 210] width 22 height 22
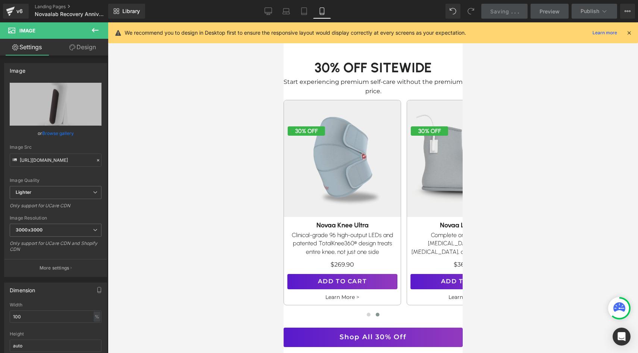
click at [283, 202] on button "‹" at bounding box center [272, 210] width 22 height 22
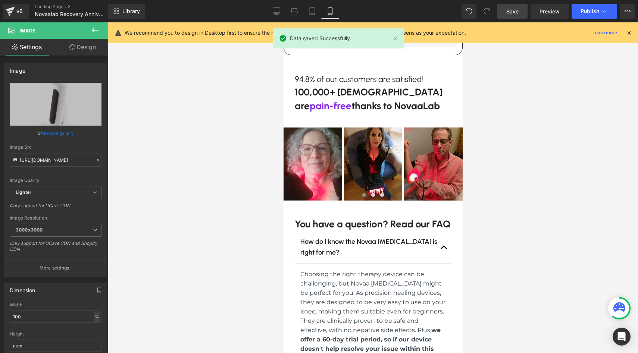
scroll to position [1478, 0]
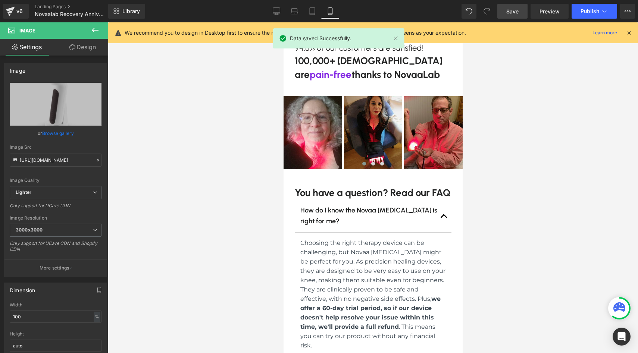
click at [518, 19] on div "Library Mobile Desktop Laptop Tablet Mobile Save Preview Publish Scheduled View…" at bounding box center [373, 11] width 530 height 22
click at [518, 16] on link "Save" at bounding box center [512, 11] width 30 height 15
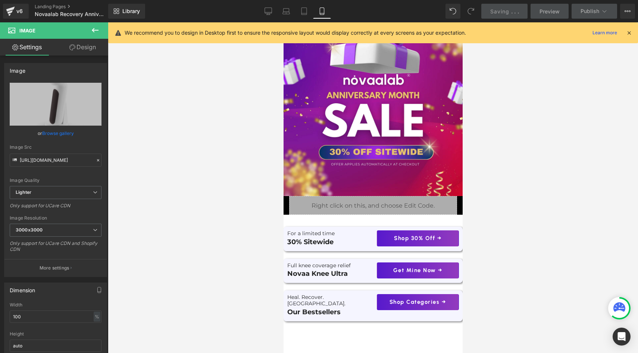
scroll to position [0, 0]
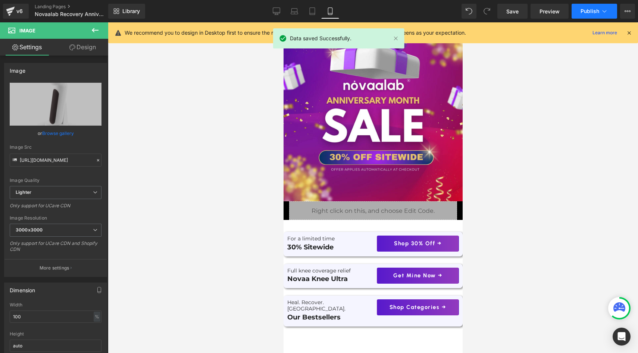
click at [579, 15] on button "Publish" at bounding box center [594, 11] width 46 height 15
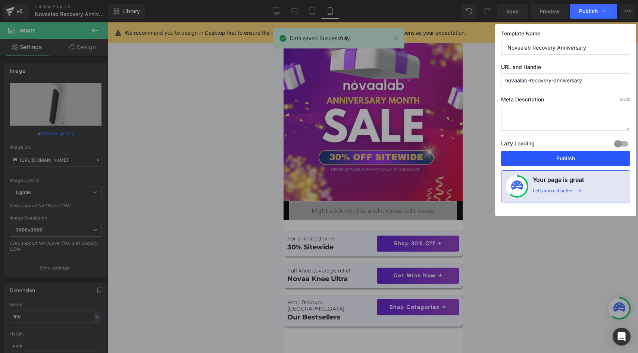
click at [528, 154] on button "Publish" at bounding box center [565, 158] width 129 height 15
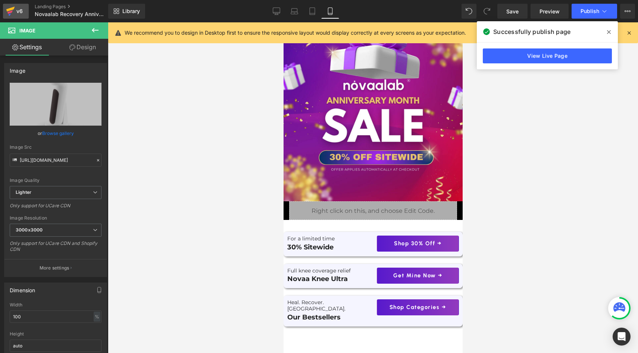
click at [8, 10] on icon at bounding box center [10, 9] width 9 height 5
